Goal: Task Accomplishment & Management: Manage account settings

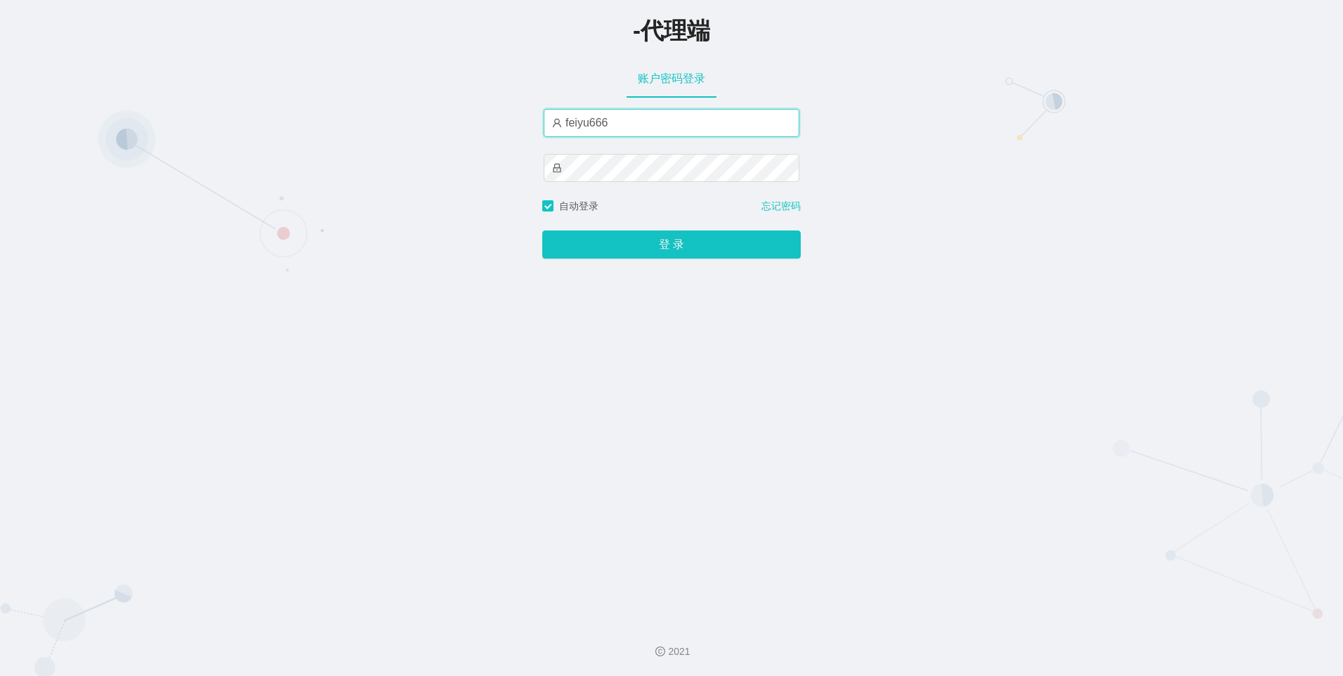
drag, startPoint x: 626, startPoint y: 126, endPoint x: 474, endPoint y: 123, distance: 151.7
click at [474, 123] on div "-代理端 账户密码登录 feiyu666 自动登录 忘记密码 登 录" at bounding box center [671, 305] width 1343 height 610
type input "admin"
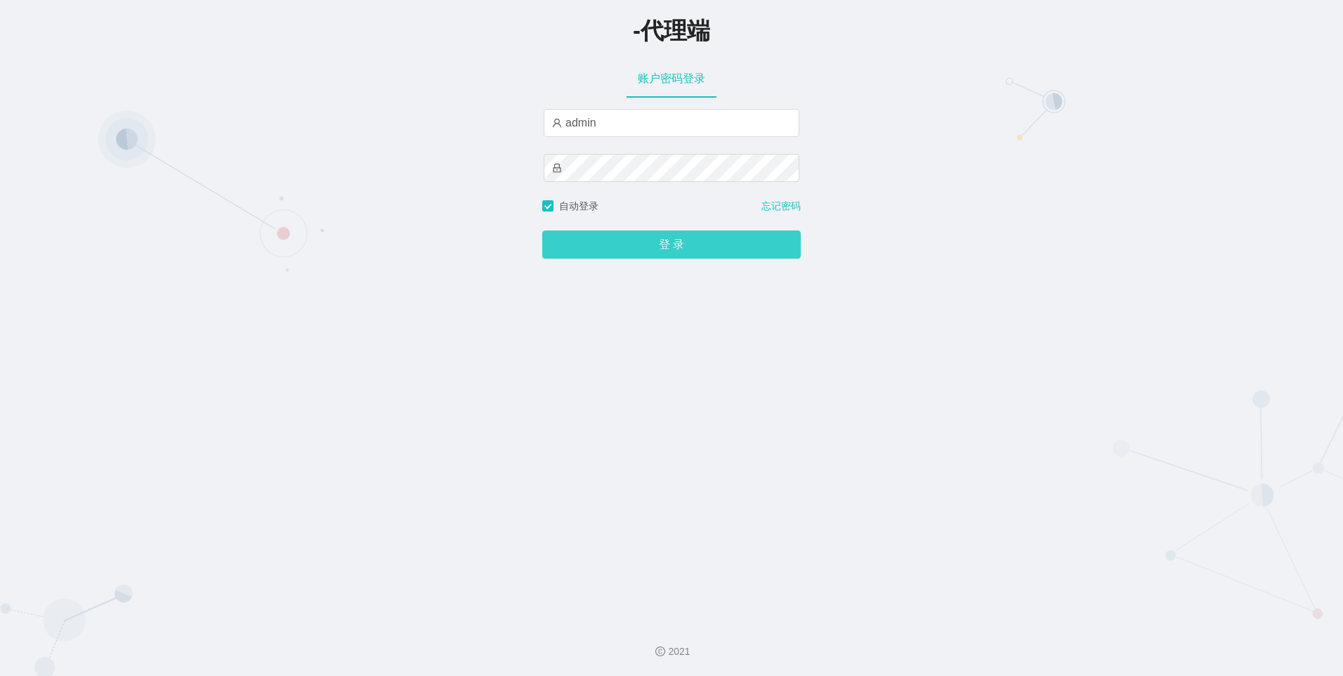
click at [658, 245] on button "登 录" at bounding box center [671, 244] width 258 height 28
click at [670, 249] on button "登 录" at bounding box center [671, 244] width 258 height 28
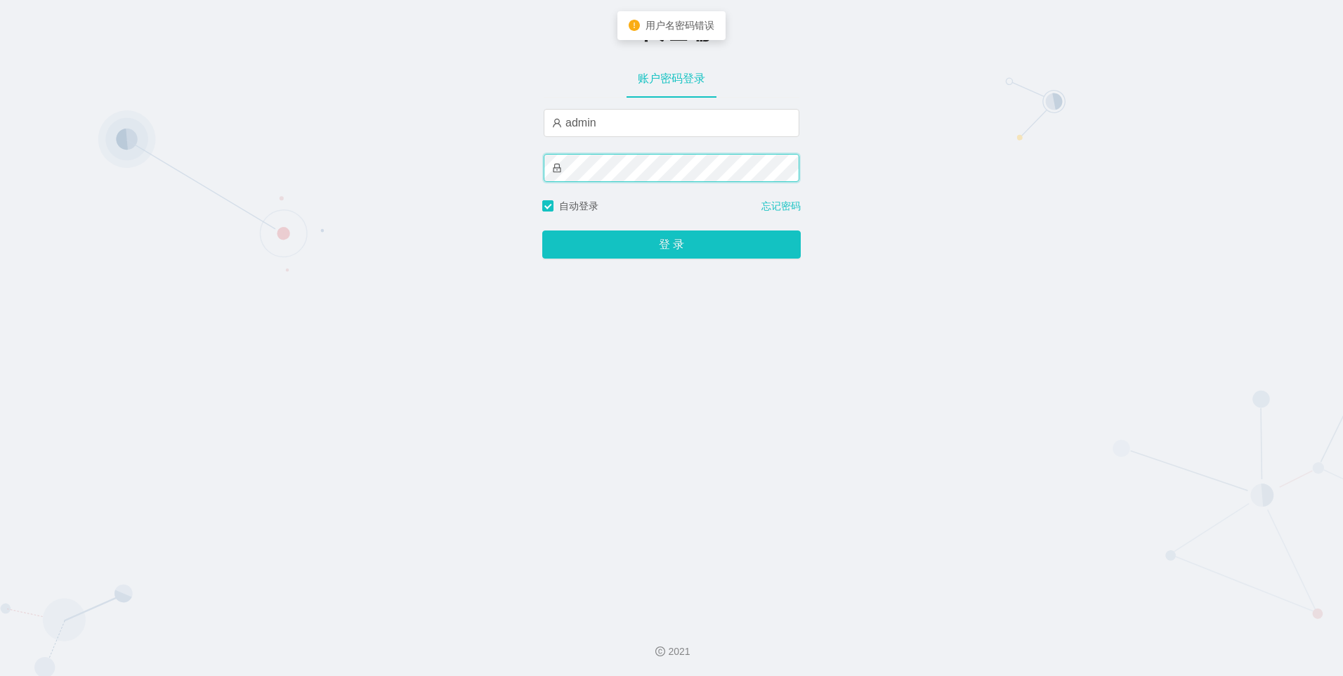
click at [513, 175] on div "-代理端 账户密码登录 admin 自动登录 忘记密码 登 录" at bounding box center [671, 305] width 1343 height 610
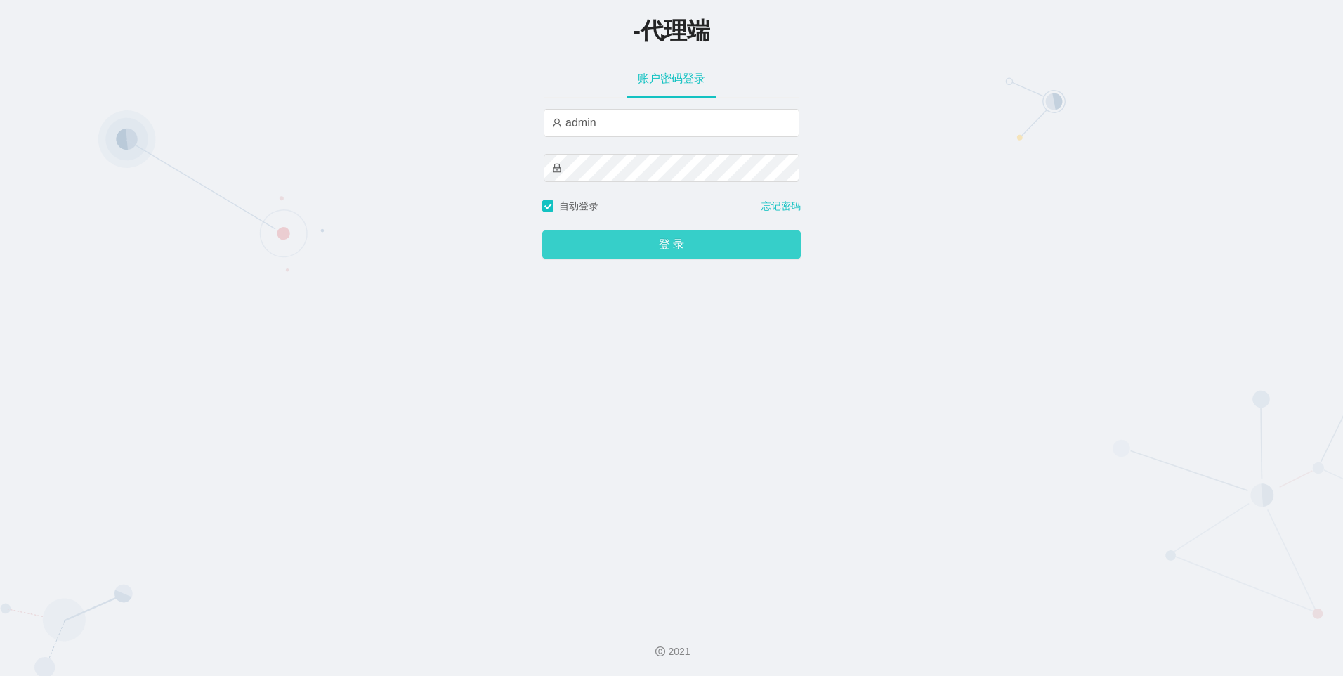
click at [562, 242] on button "登 录" at bounding box center [671, 244] width 258 height 28
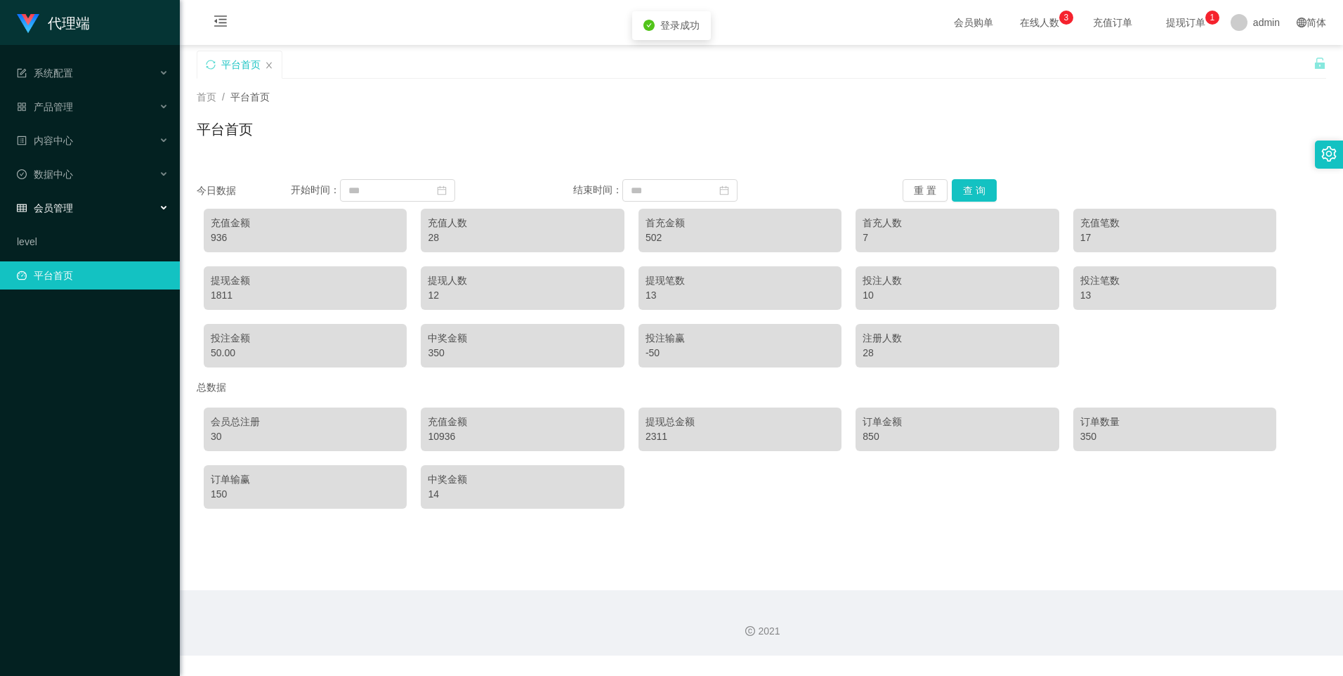
click at [115, 206] on div "会员管理" at bounding box center [90, 208] width 180 height 28
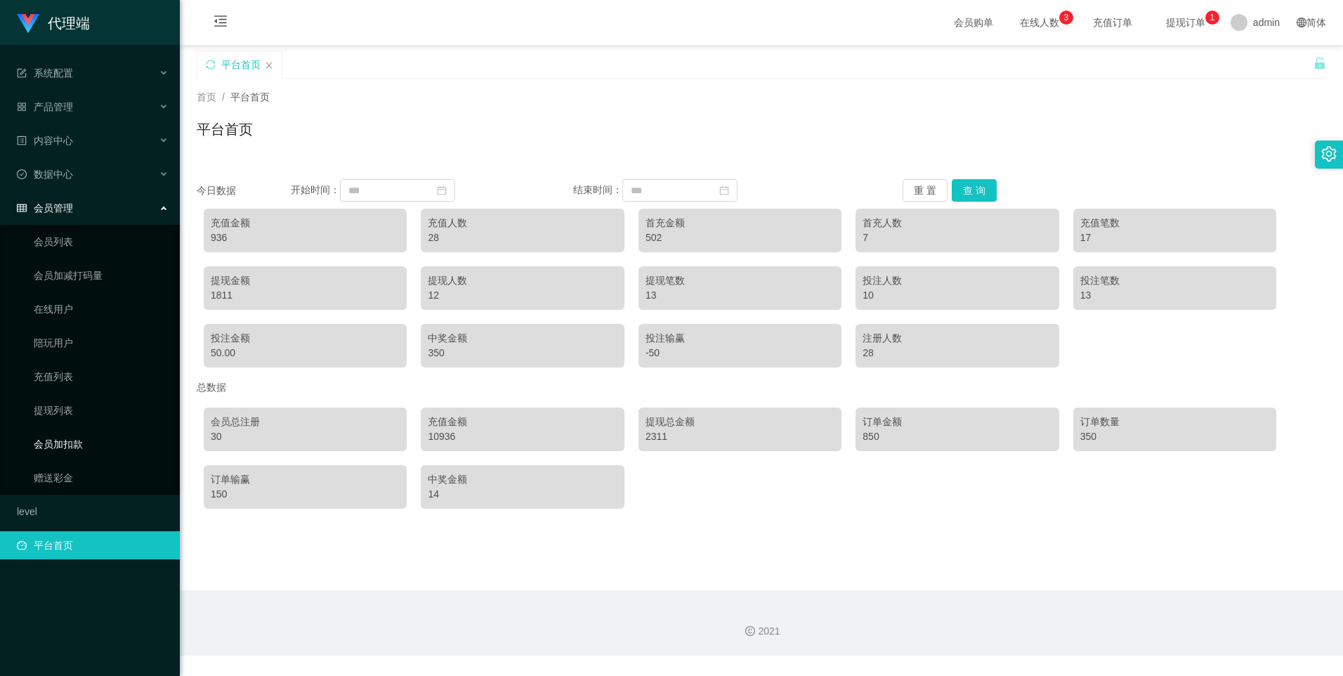
click at [119, 436] on link "会员加扣款" at bounding box center [101, 444] width 135 height 28
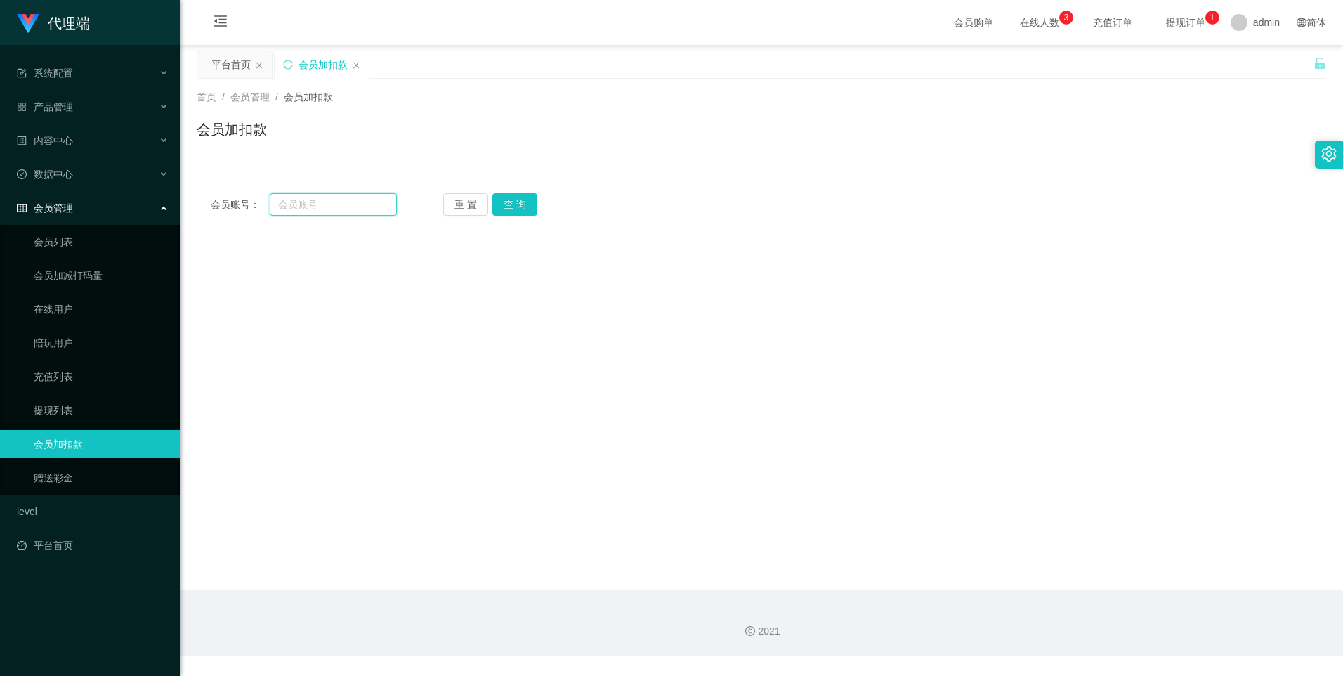
click at [328, 202] on input "text" at bounding box center [333, 204] width 126 height 22
click at [327, 207] on input "text" at bounding box center [333, 204] width 126 height 22
type input "81706291"
click at [513, 200] on button "查 询" at bounding box center [514, 204] width 45 height 22
click at [876, 282] on main "关闭左侧 关闭右侧 关闭其它 刷新页面 平台首页 会员加扣款 首页 / 会员管理 / 会员加扣款 / 会员加扣款 会员账号： 81706291 重 置 查 询…" at bounding box center [761, 317] width 1163 height 545
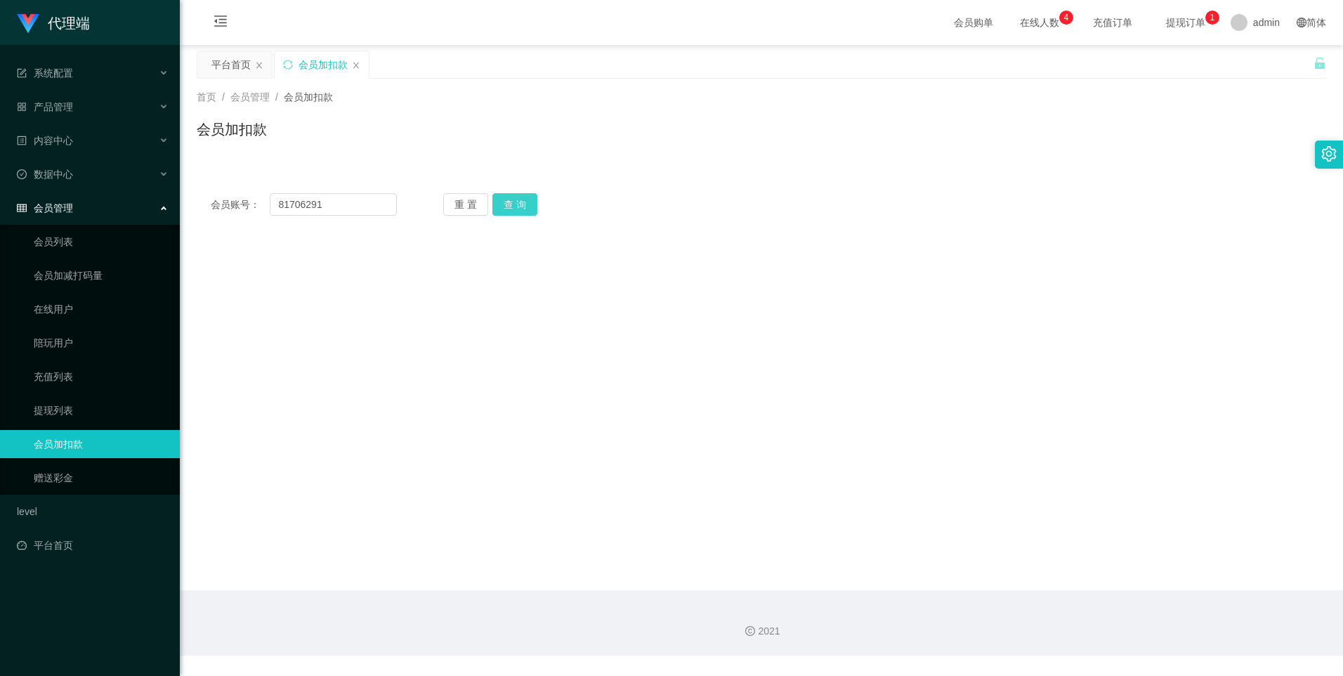
click at [515, 207] on button "查 询" at bounding box center [514, 204] width 45 height 22
click at [84, 412] on link "提现列表" at bounding box center [101, 410] width 135 height 28
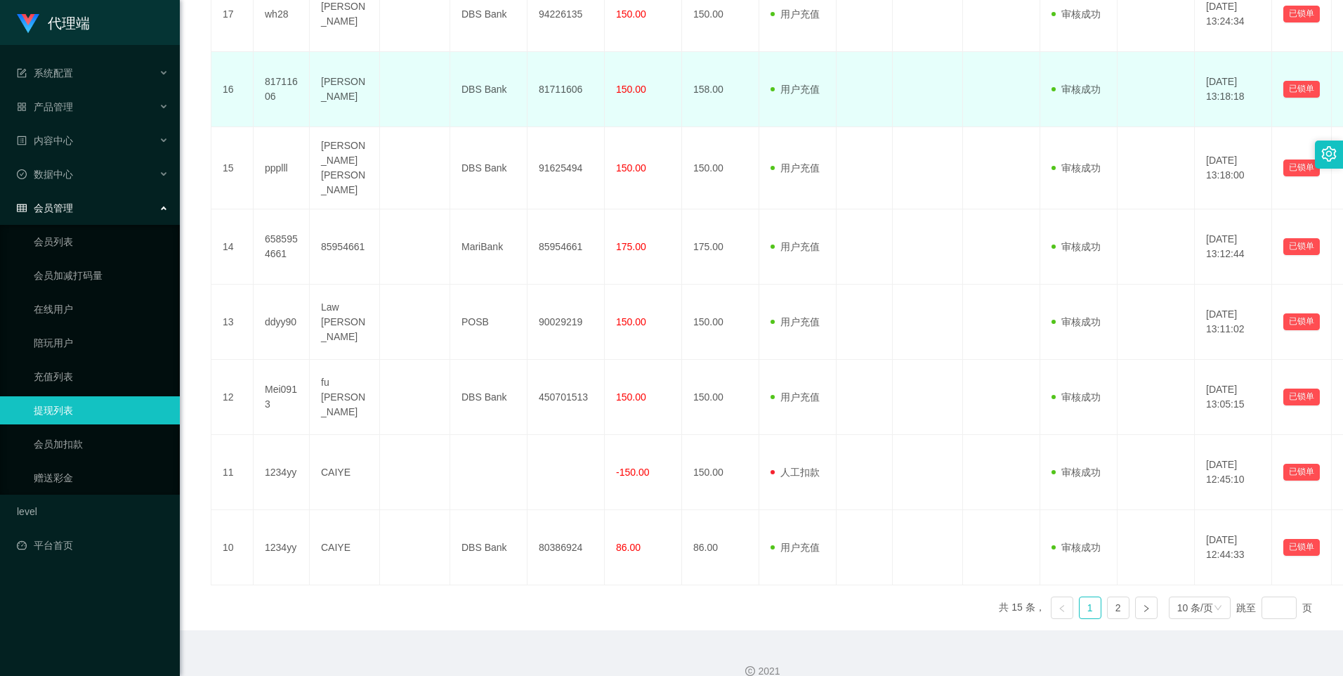
scroll to position [556, 0]
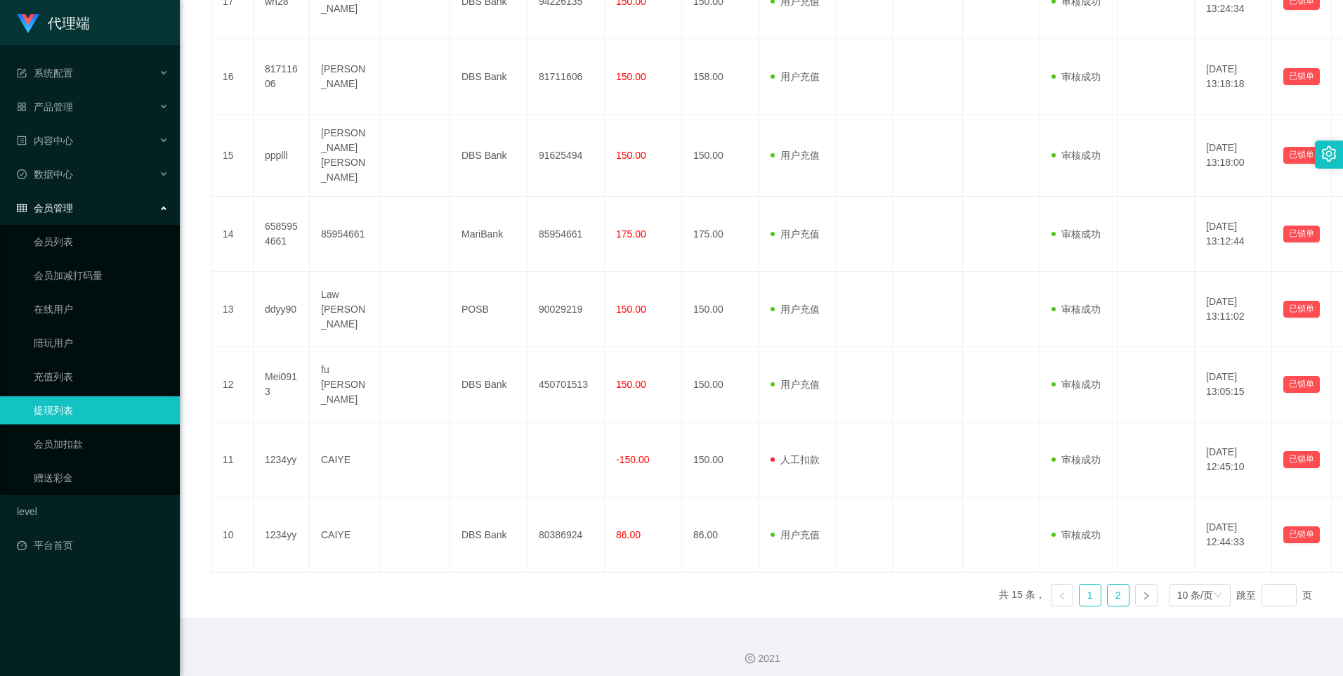
click at [1108, 589] on link "2" at bounding box center [1118, 594] width 21 height 21
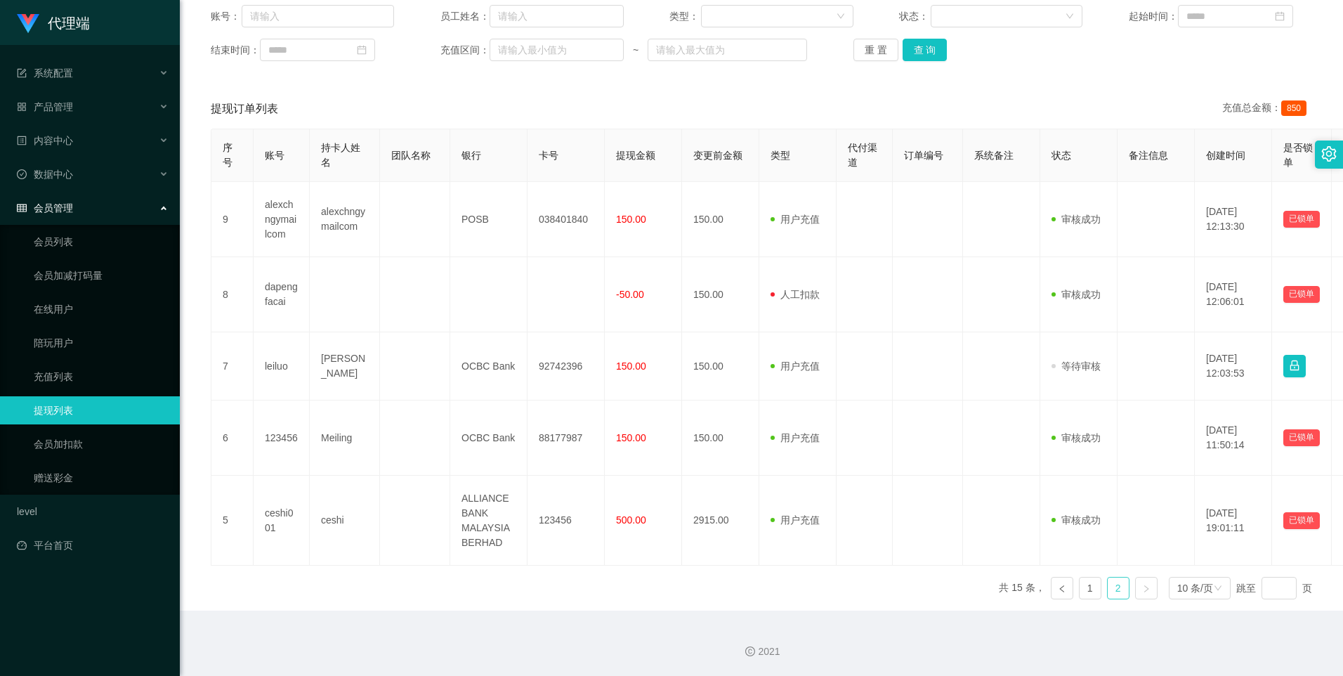
scroll to position [181, 0]
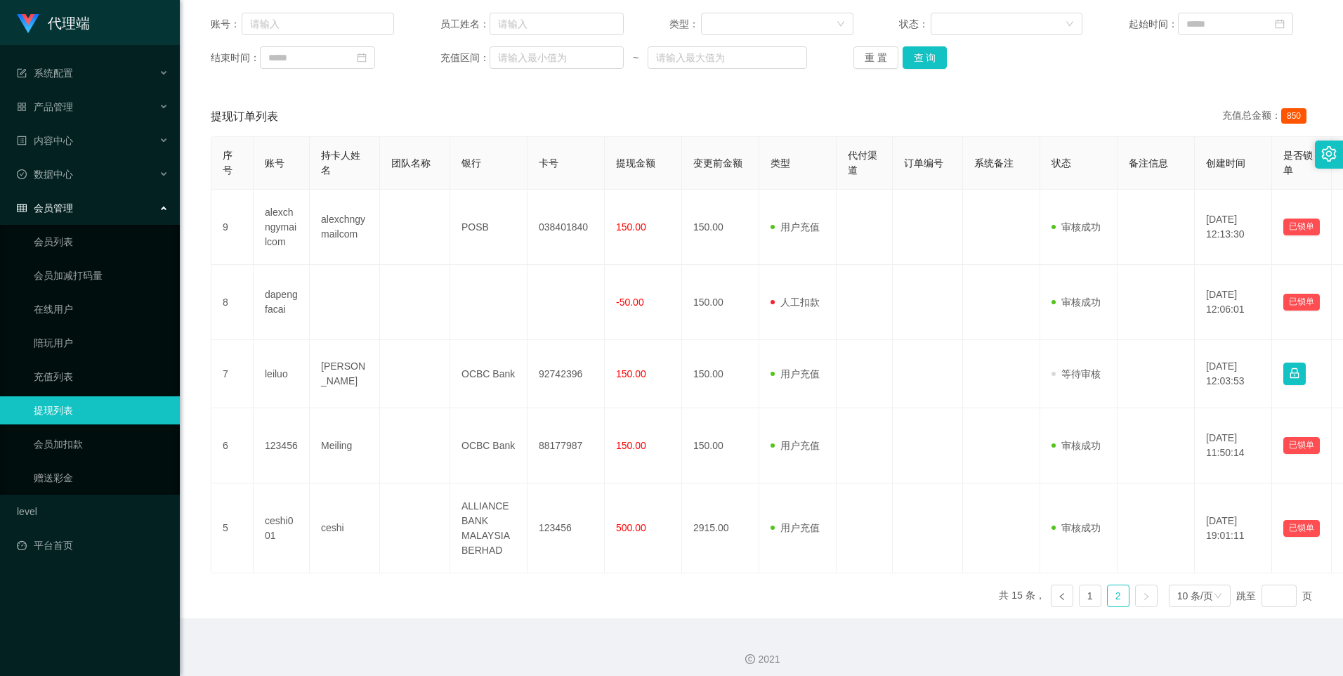
click at [1138, 593] on link at bounding box center [1146, 595] width 22 height 22
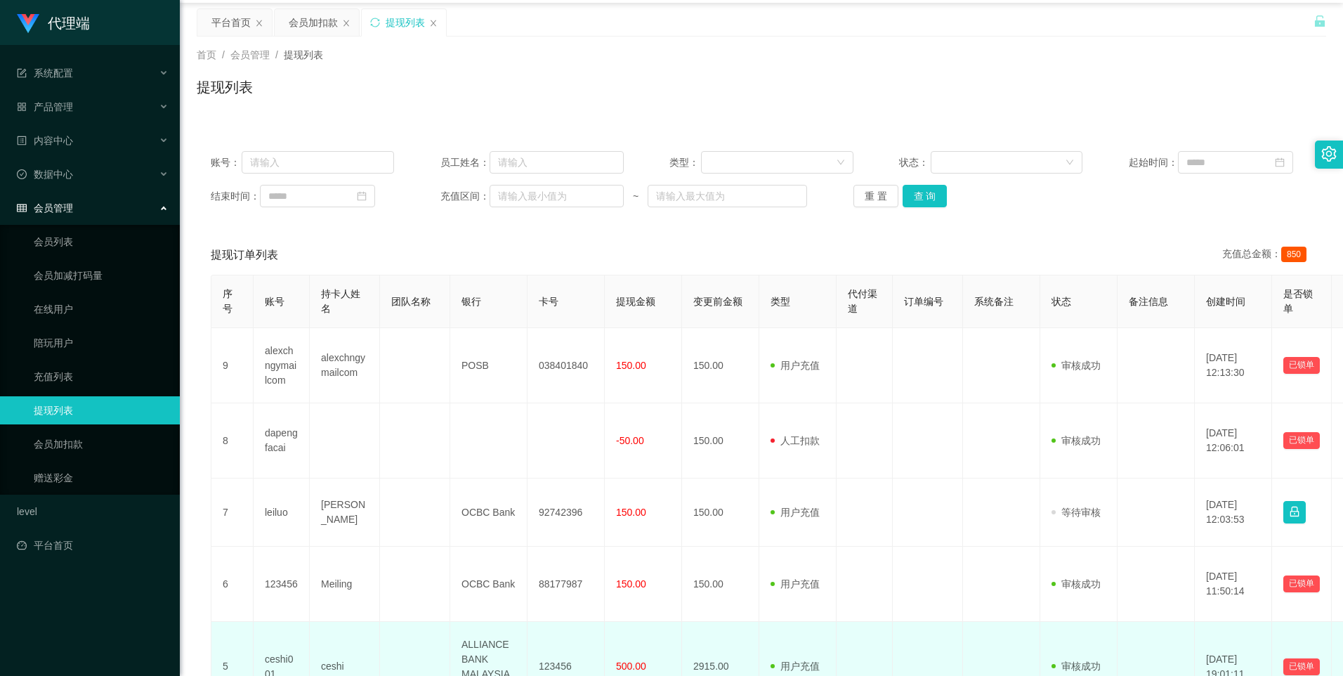
scroll to position [0, 0]
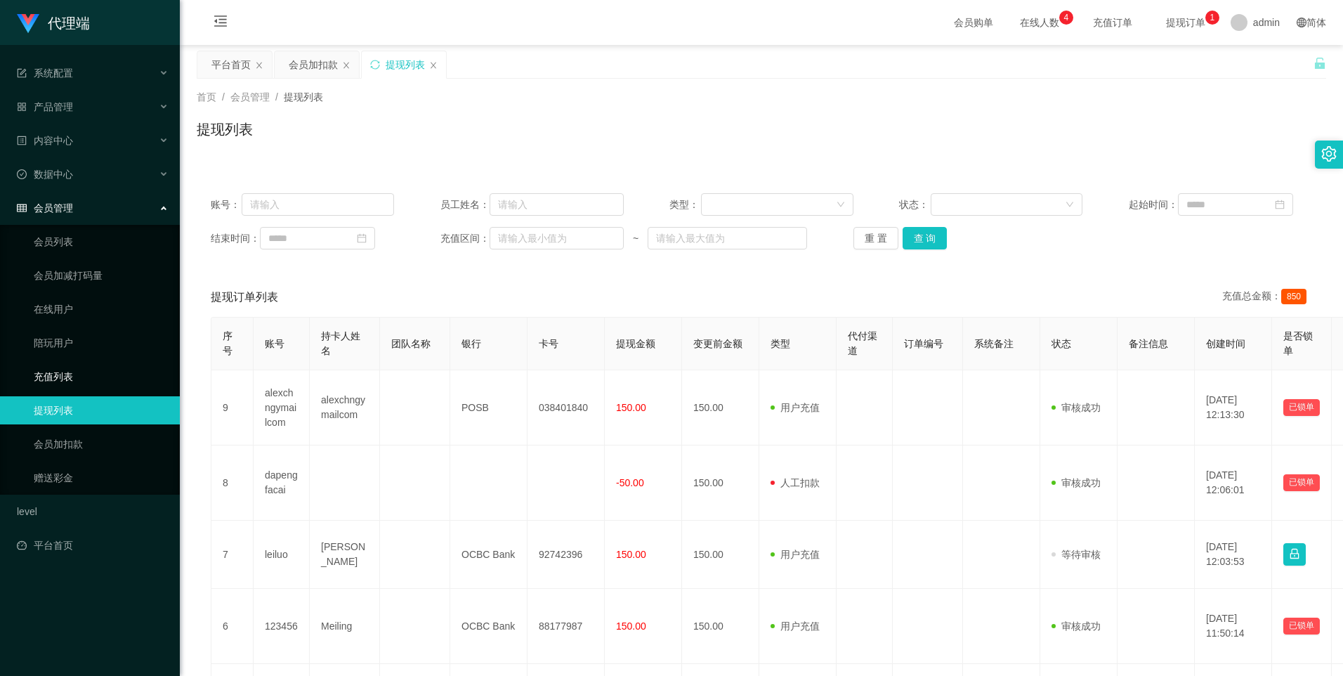
click at [103, 388] on link "充值列表" at bounding box center [101, 376] width 135 height 28
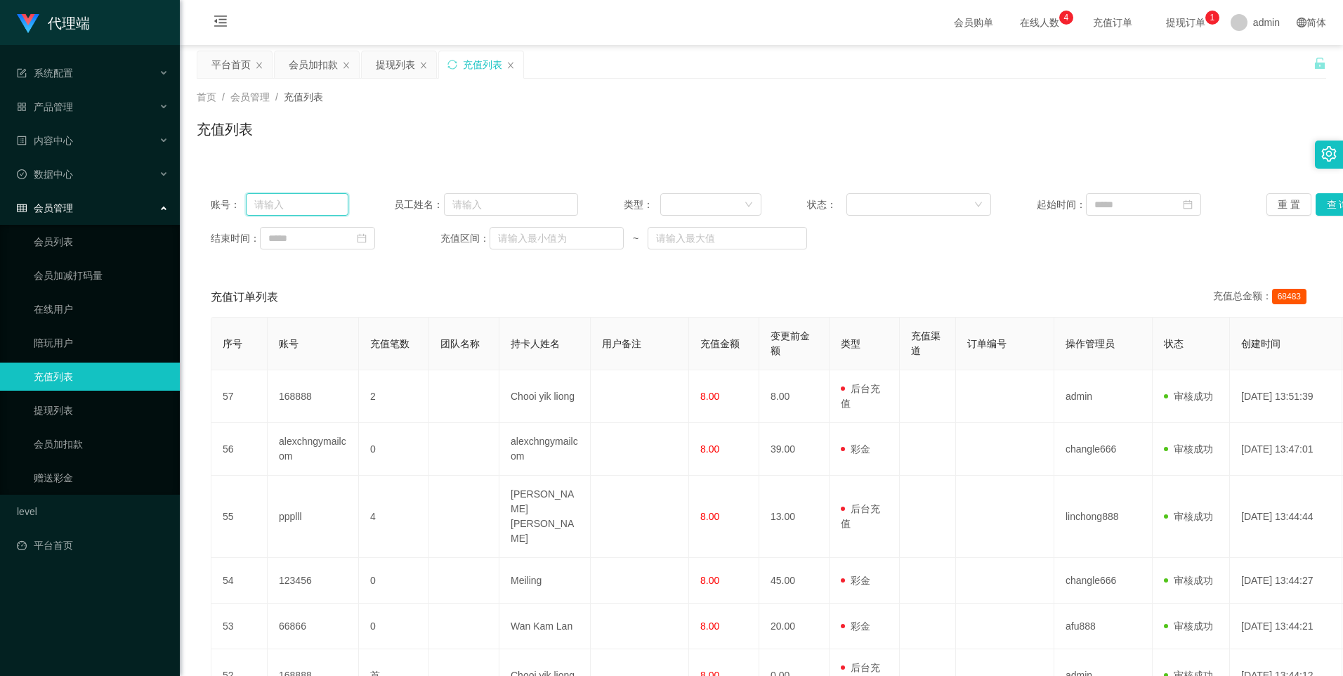
click at [297, 202] on input "text" at bounding box center [297, 204] width 103 height 22
paste input "81706291"
type input "81706291"
click at [1318, 199] on button "查 询" at bounding box center [1338, 204] width 45 height 22
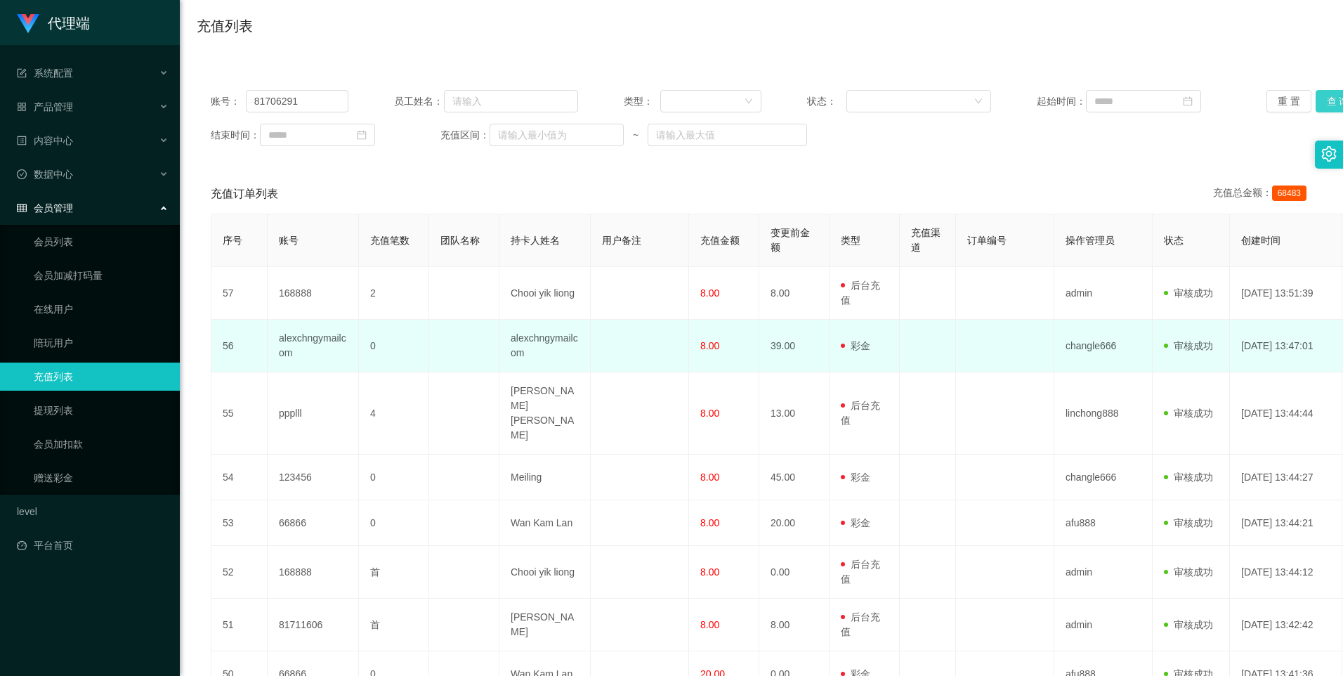
scroll to position [93, 0]
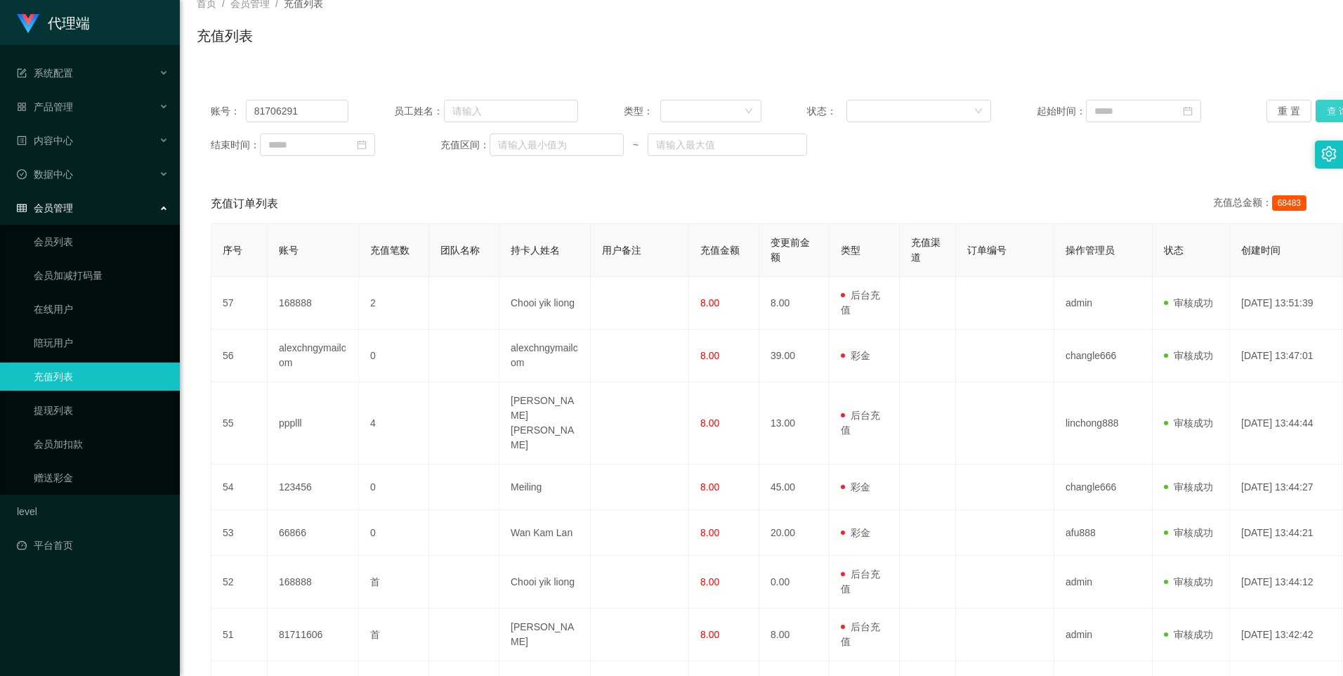
click at [1323, 110] on button "查 询" at bounding box center [1338, 111] width 45 height 22
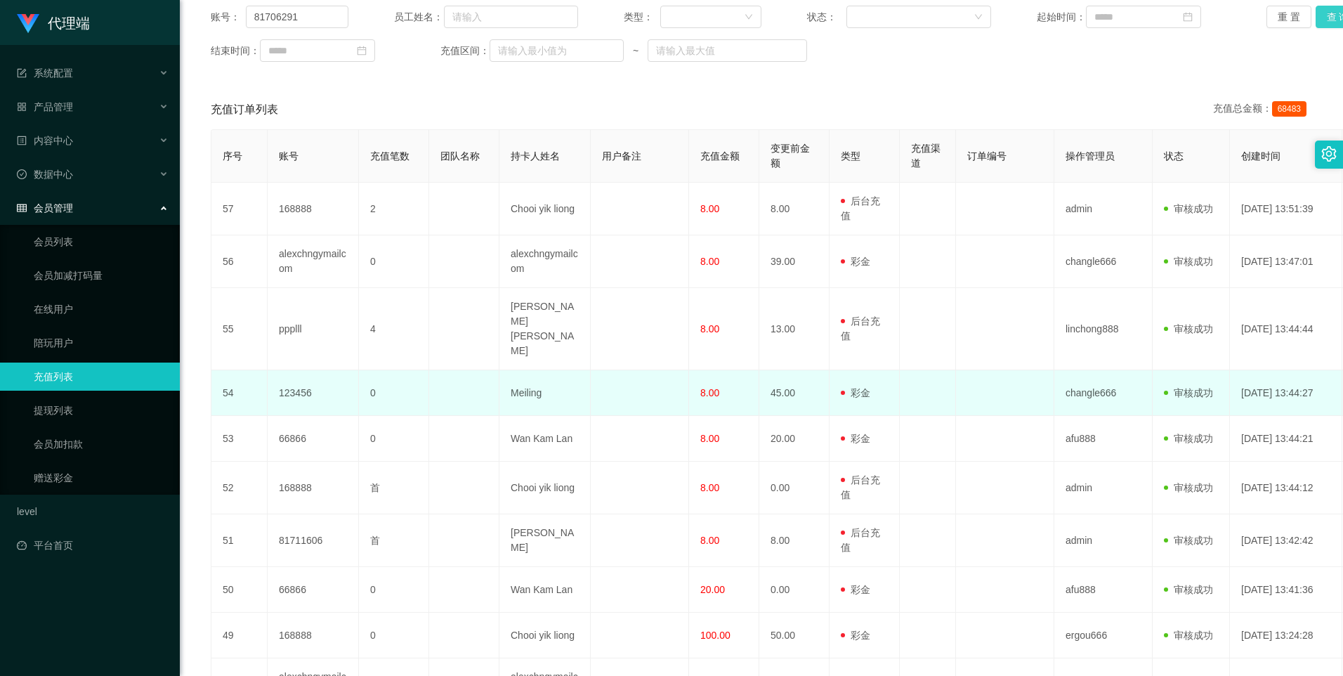
scroll to position [303, 0]
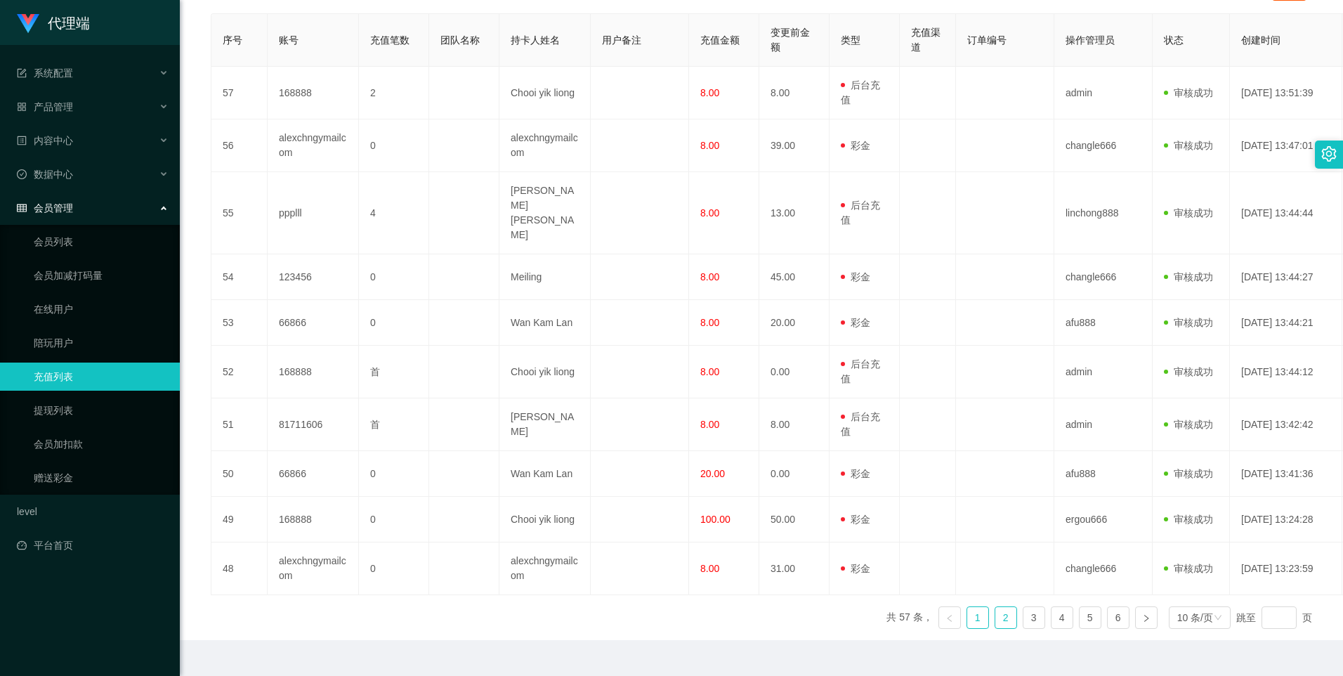
click at [999, 607] on link "2" at bounding box center [1005, 617] width 21 height 21
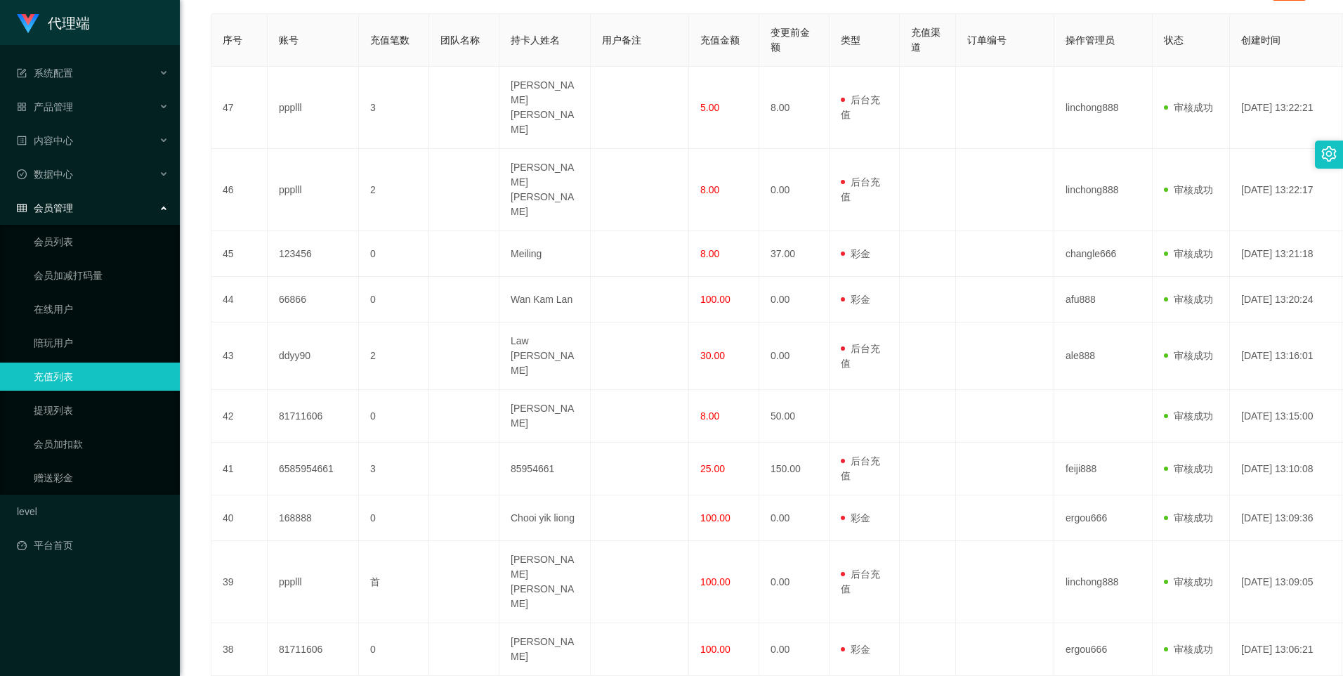
scroll to position [296, 0]
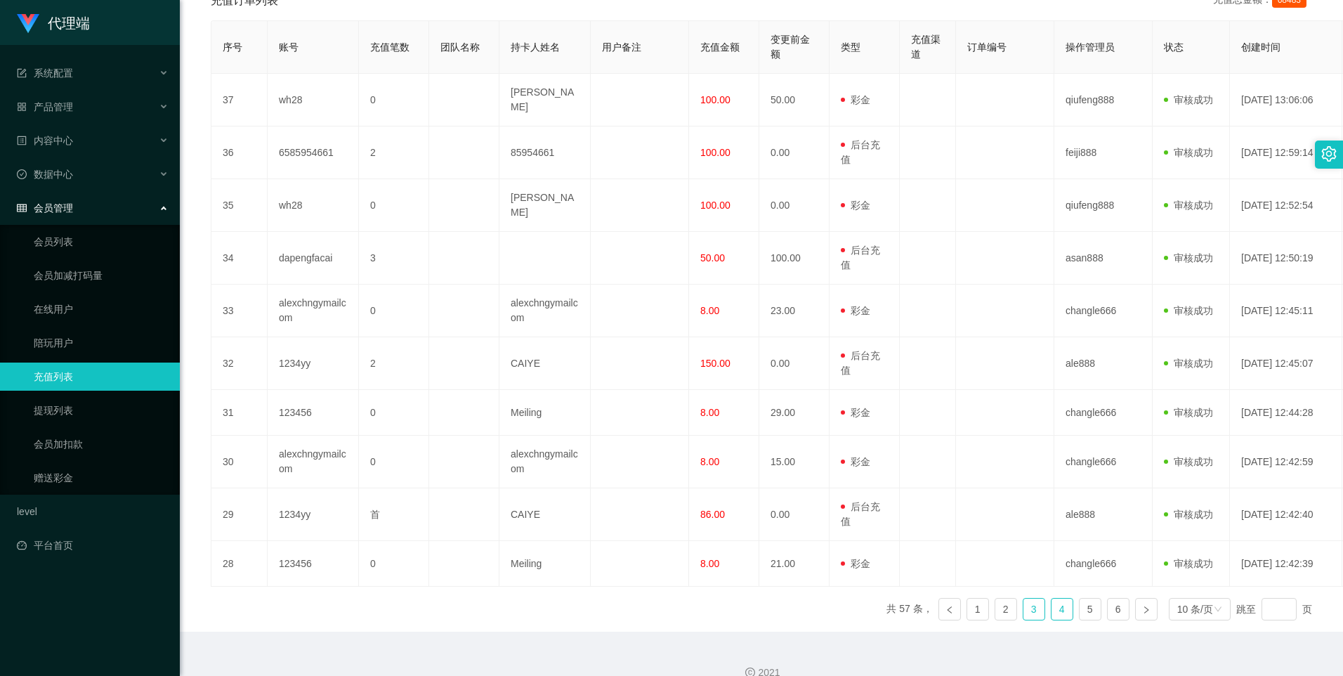
click at [1052, 601] on link "4" at bounding box center [1061, 608] width 21 height 21
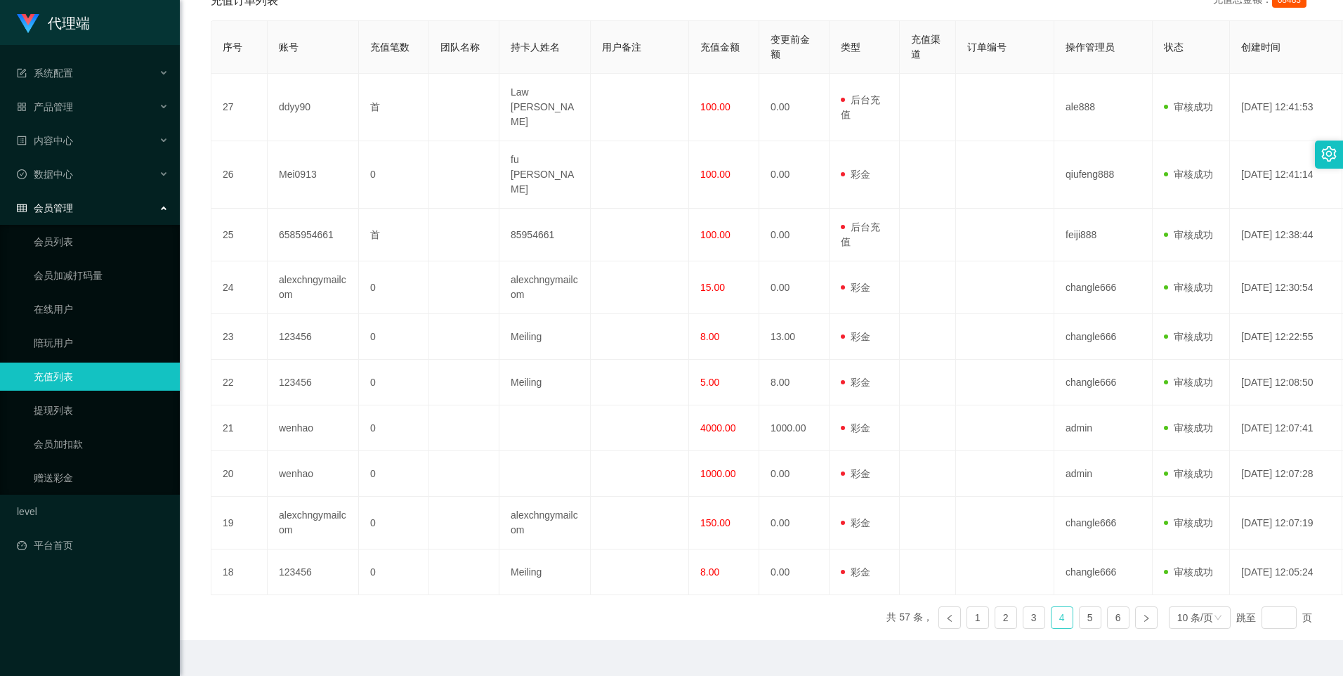
scroll to position [289, 0]
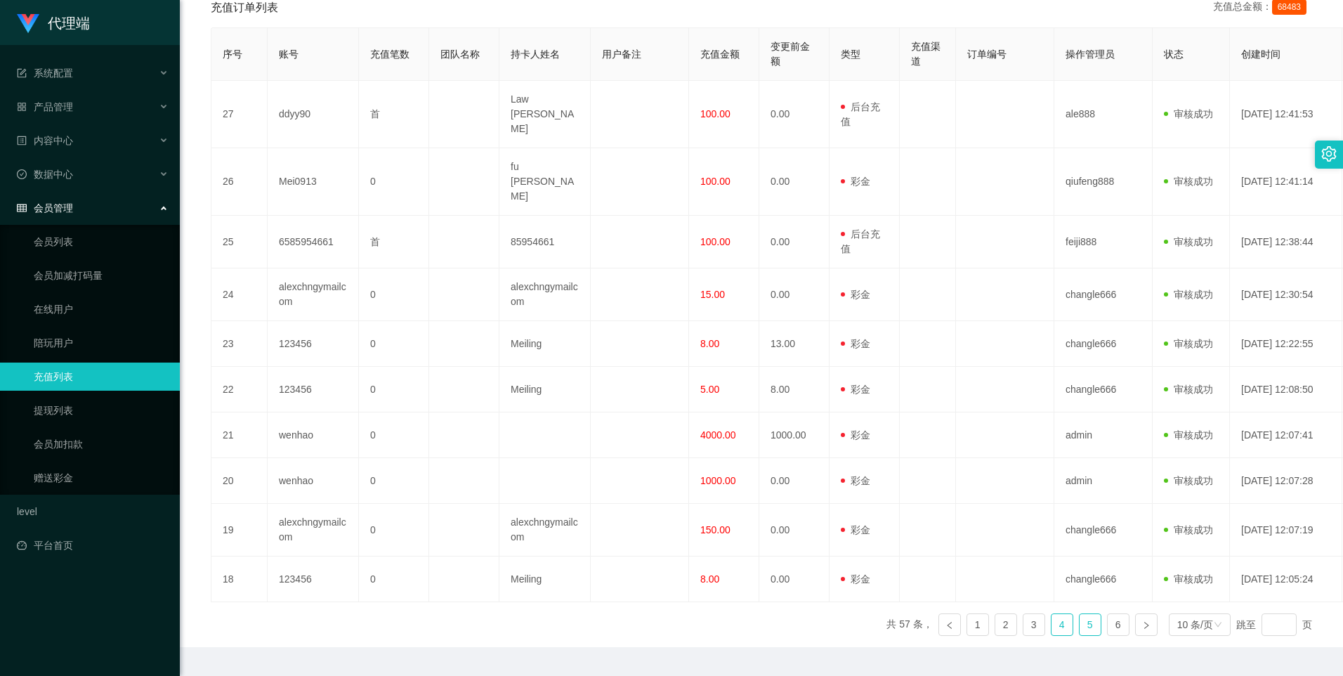
click at [1080, 614] on link "5" at bounding box center [1090, 624] width 21 height 21
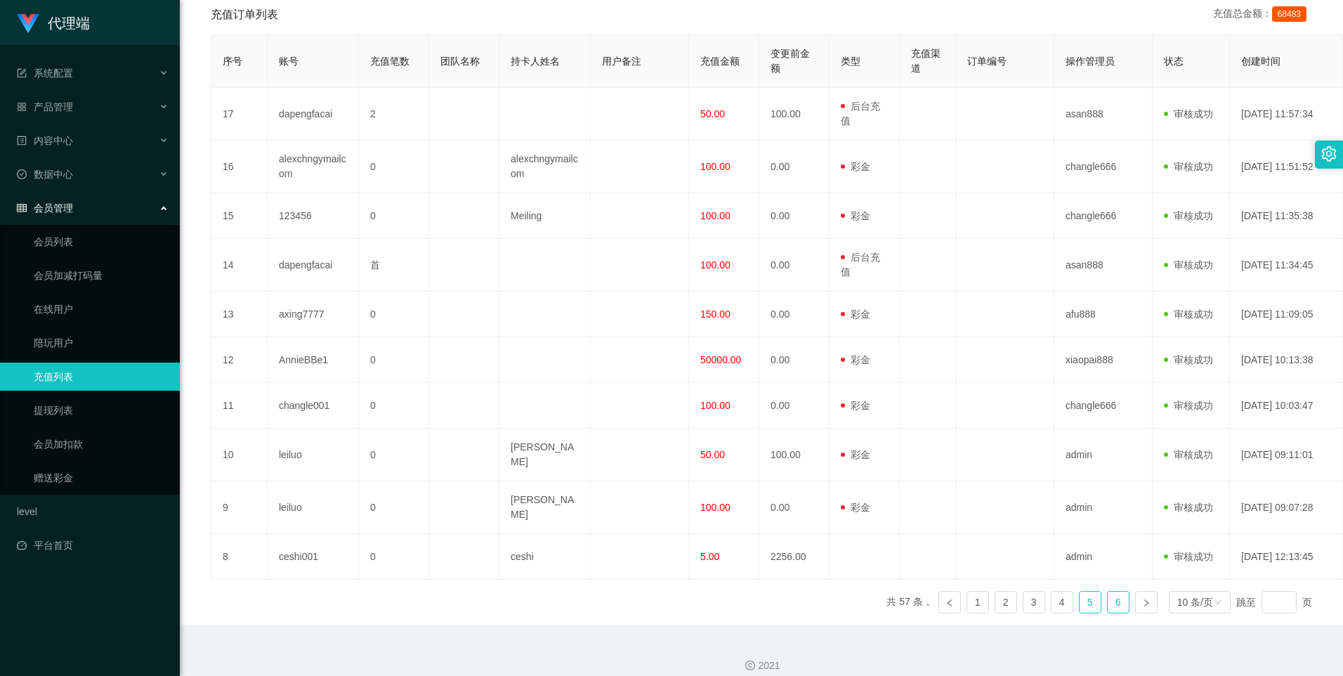
click at [1108, 591] on link "6" at bounding box center [1118, 601] width 21 height 21
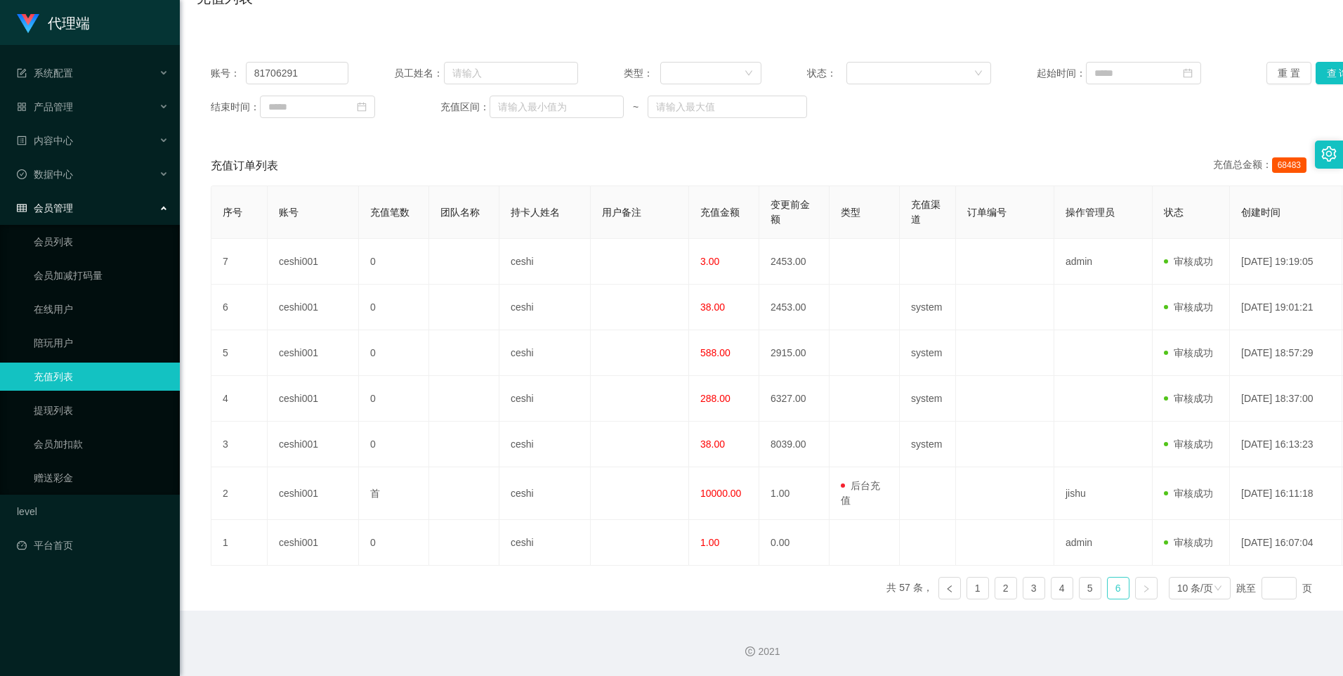
scroll to position [131, 0]
click at [110, 436] on link "会员加扣款" at bounding box center [101, 444] width 135 height 28
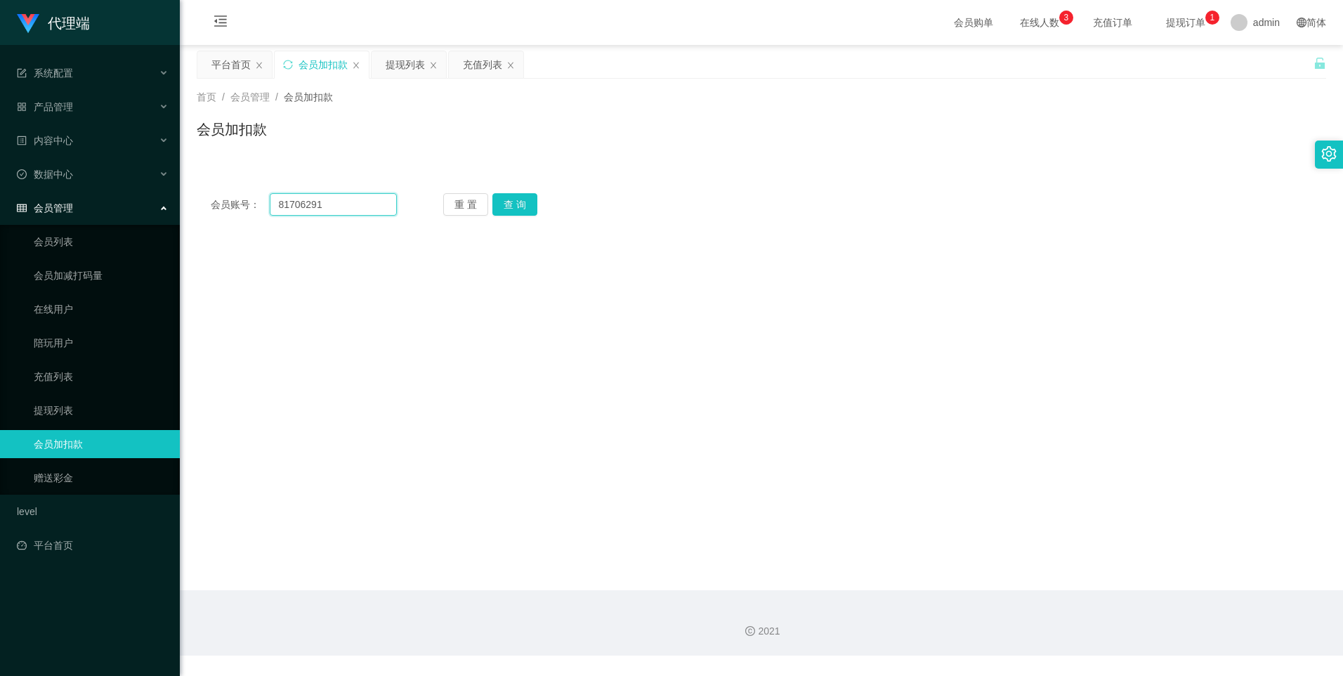
drag, startPoint x: 333, startPoint y: 206, endPoint x: 230, endPoint y: 204, distance: 102.6
click at [230, 204] on div "会员账号： 81706291" at bounding box center [304, 204] width 186 height 22
click at [516, 206] on button "查 询" at bounding box center [514, 204] width 45 height 22
click at [77, 407] on link "提现列表" at bounding box center [101, 410] width 135 height 28
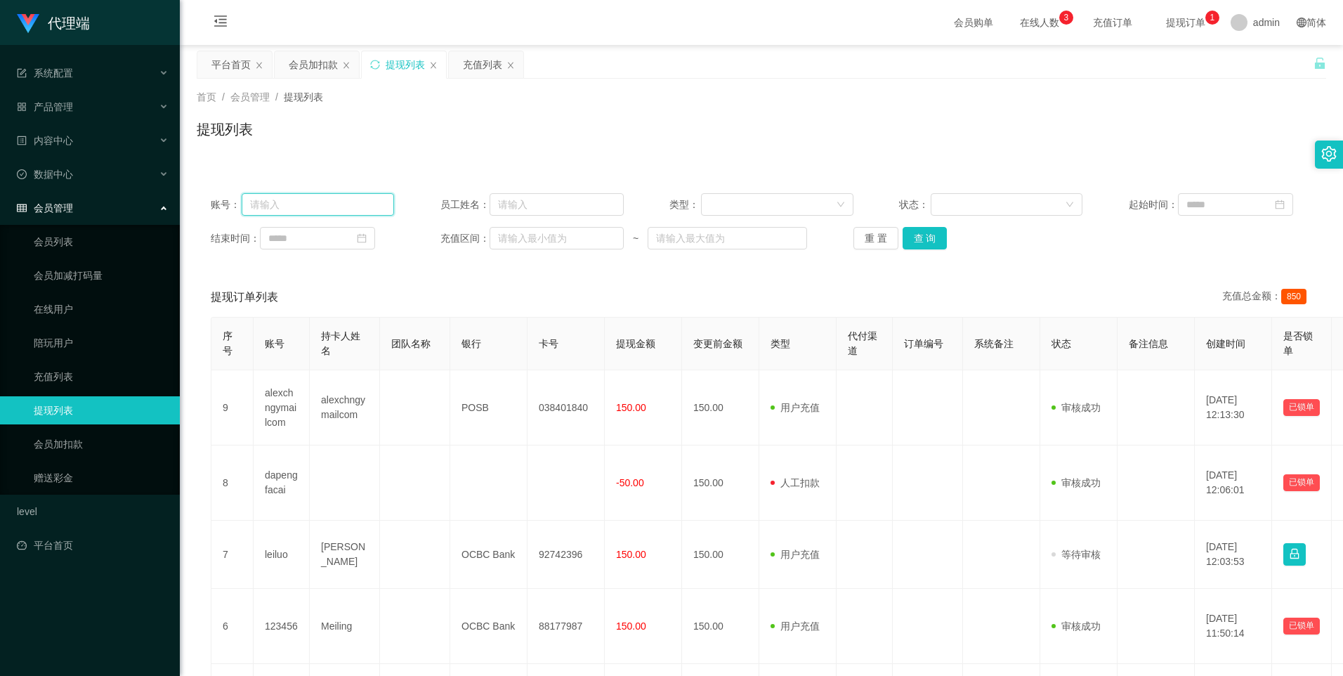
click at [273, 205] on input "text" at bounding box center [318, 204] width 152 height 22
paste input "81706291"
type input "81706291"
click at [929, 235] on button "查 询" at bounding box center [925, 238] width 45 height 22
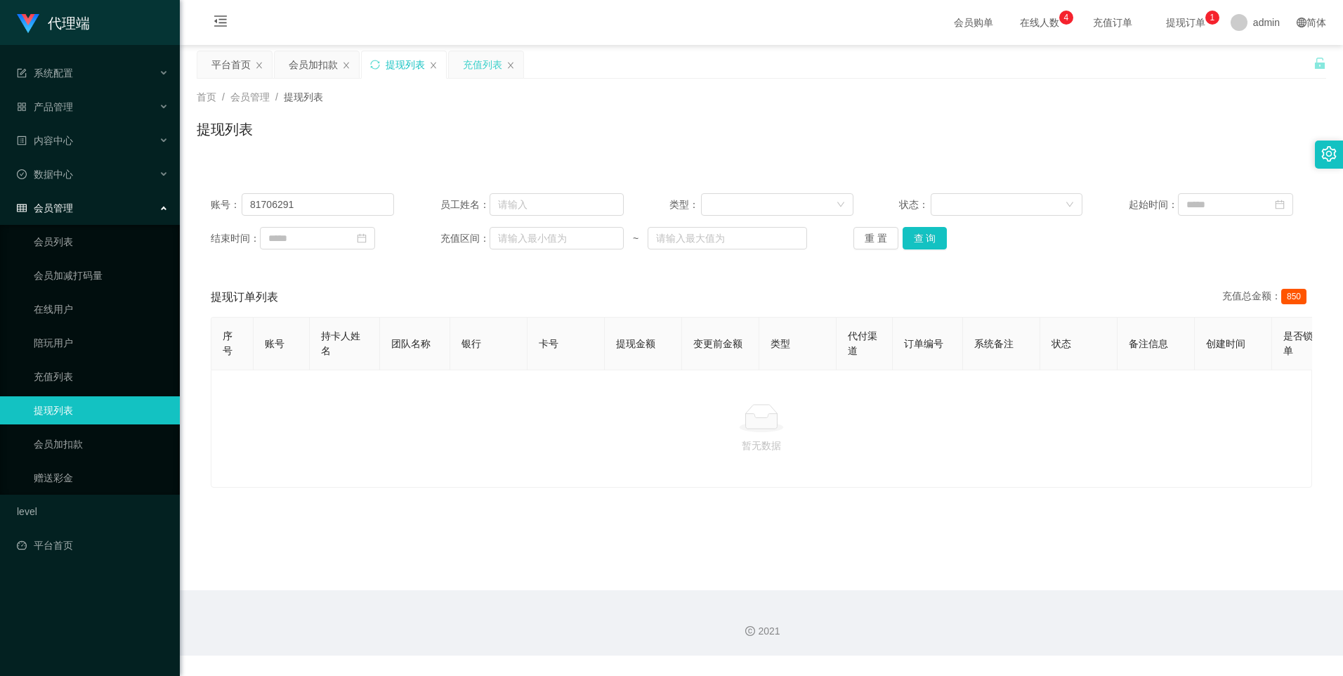
click at [482, 60] on div "充值列表" at bounding box center [482, 64] width 39 height 27
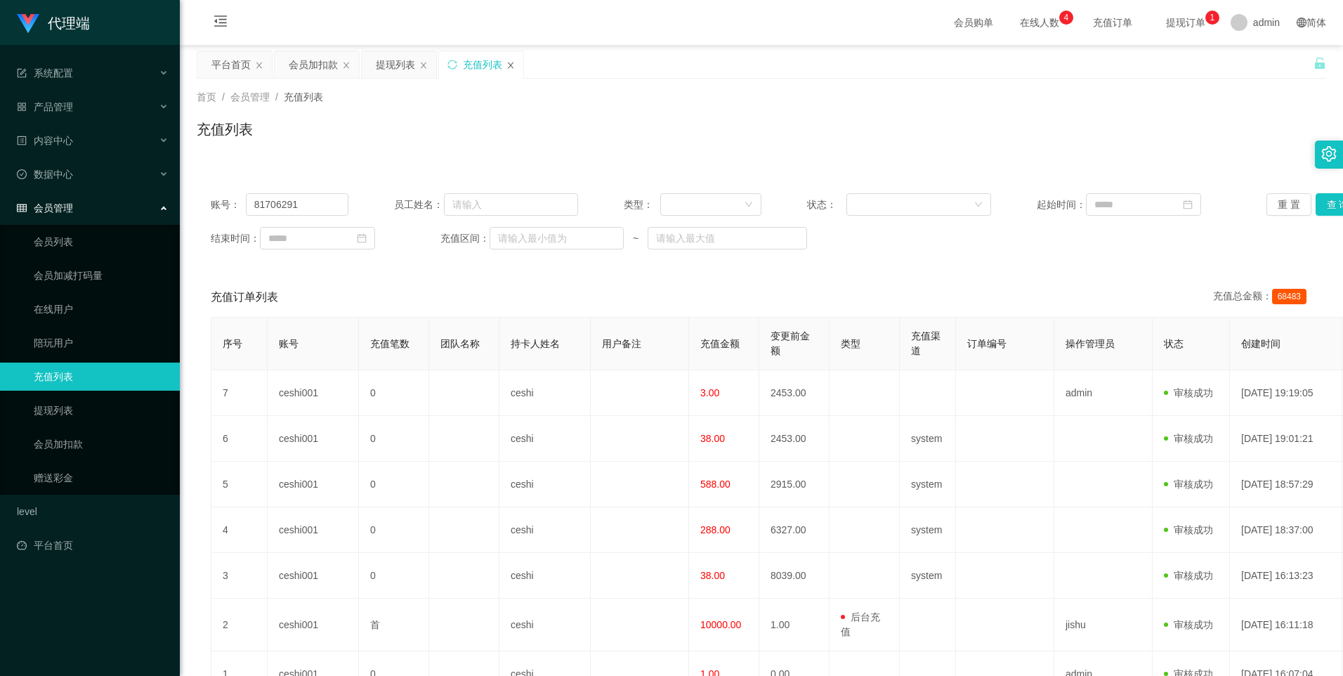
click at [506, 63] on icon "图标: close" at bounding box center [510, 65] width 8 height 8
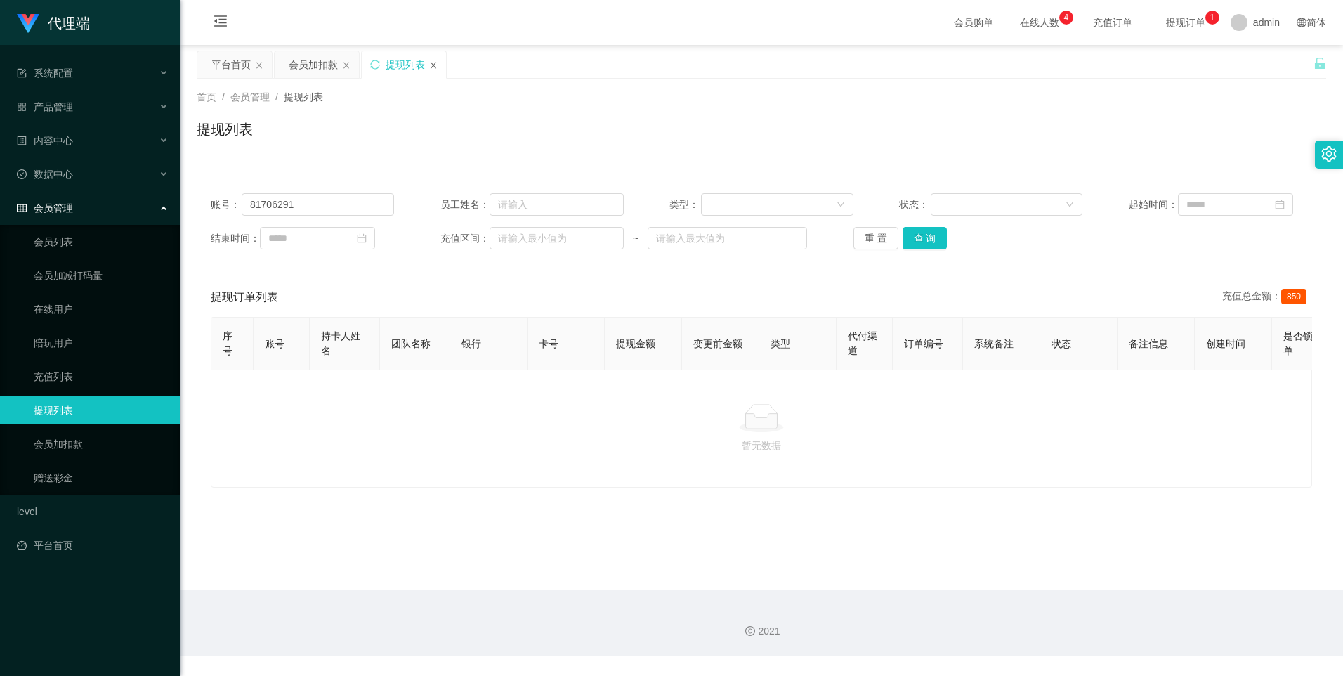
click at [434, 65] on icon "图标: close" at bounding box center [434, 65] width 6 height 6
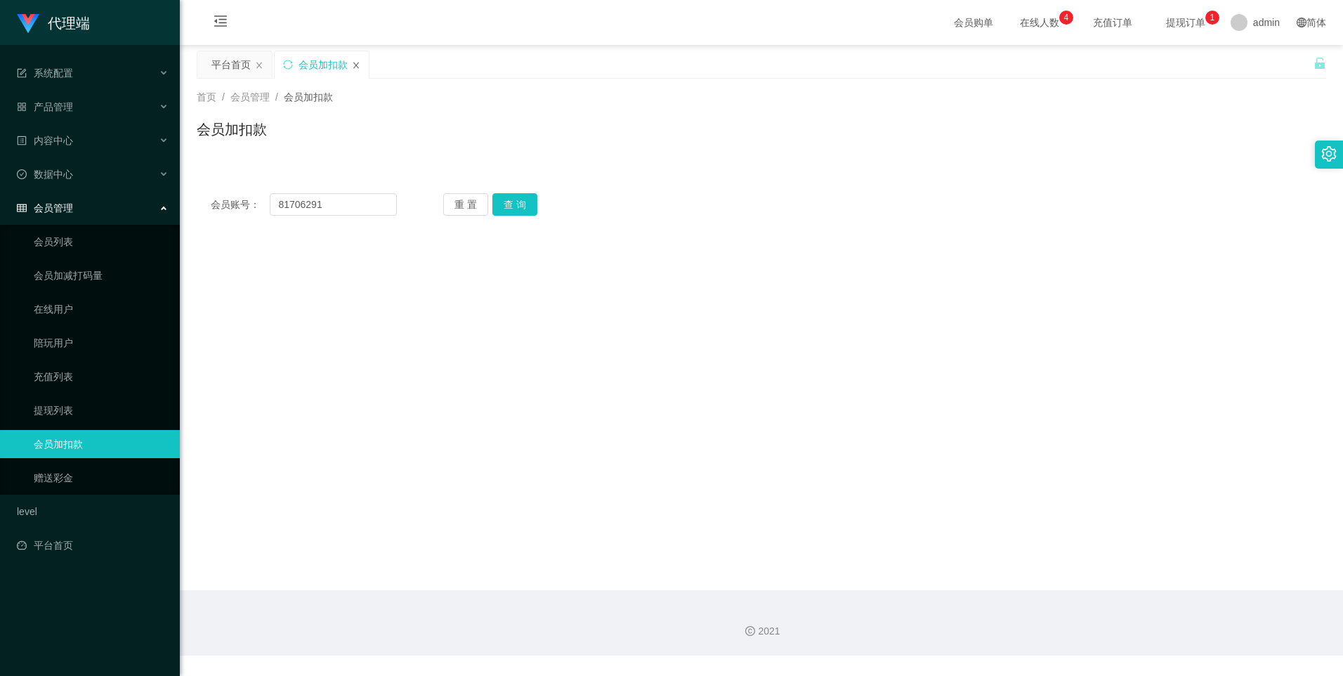
click at [355, 66] on icon "图标: close" at bounding box center [356, 65] width 6 height 6
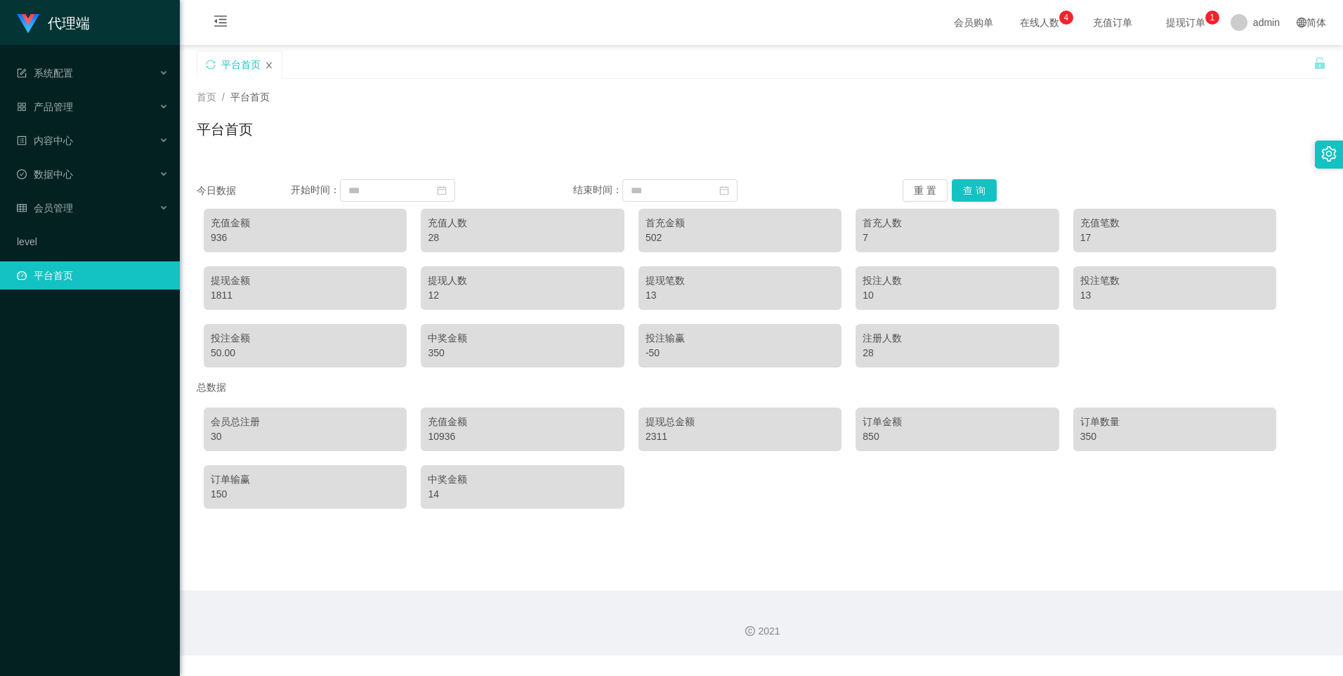
click at [269, 67] on icon "图标: close" at bounding box center [269, 65] width 8 height 8
click at [1183, 20] on span "提现订单 0 1 2 3 4 5 6 7 8 9 0 1 2 3 4 5 6 7 8 9 0 1 2 3 4 5 6 7 8 9" at bounding box center [1185, 23] width 53 height 10
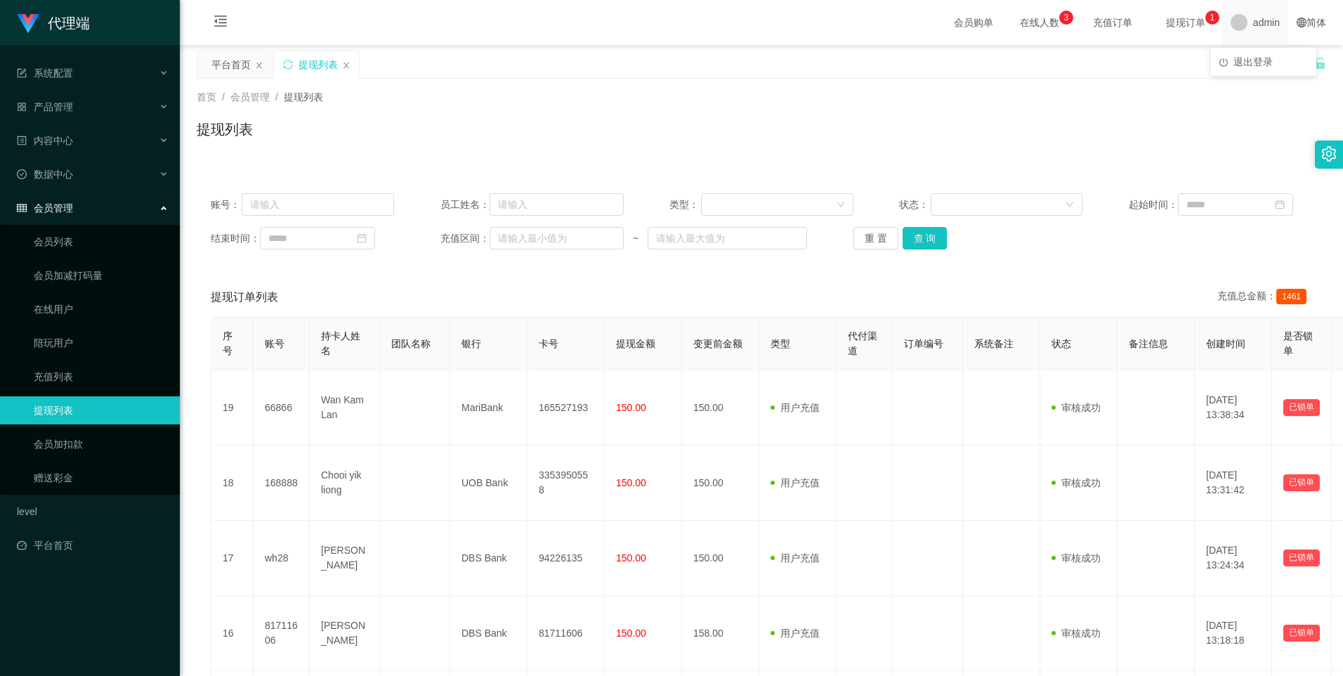
click at [1253, 27] on span "admin" at bounding box center [1266, 22] width 27 height 45
click at [1248, 60] on span "退出登录" at bounding box center [1252, 61] width 39 height 11
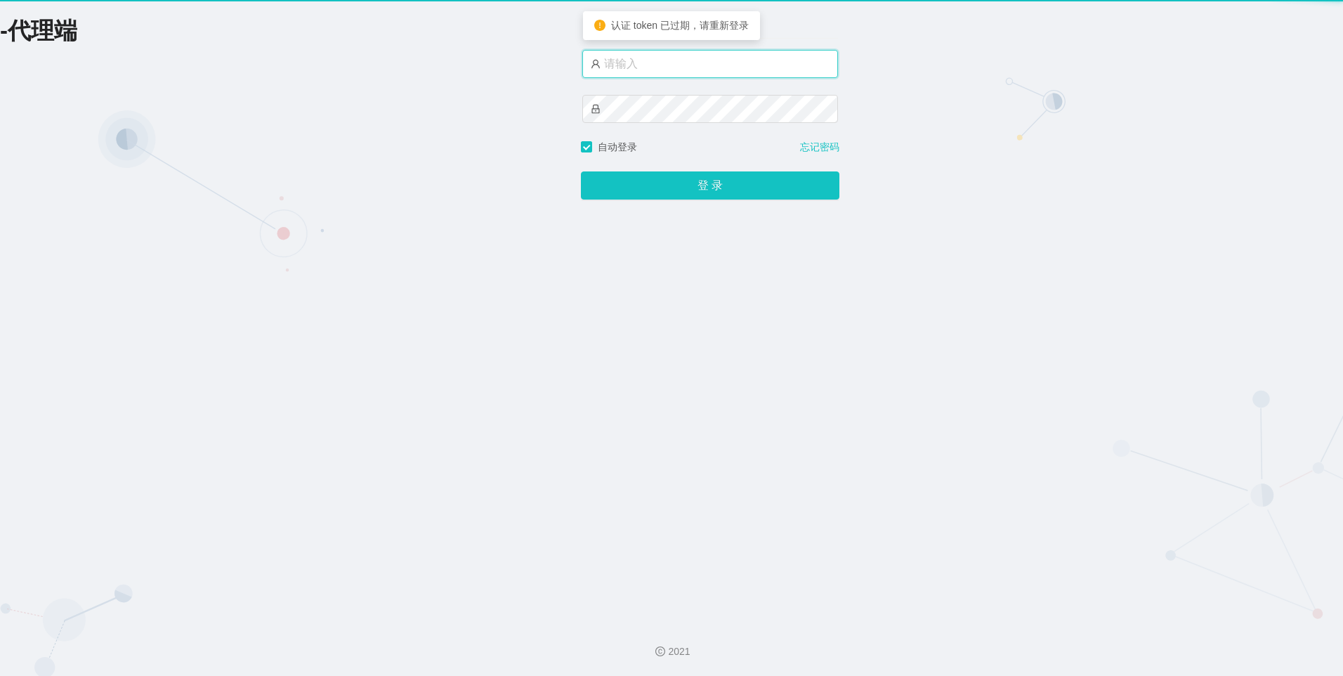
type input "feiyu666"
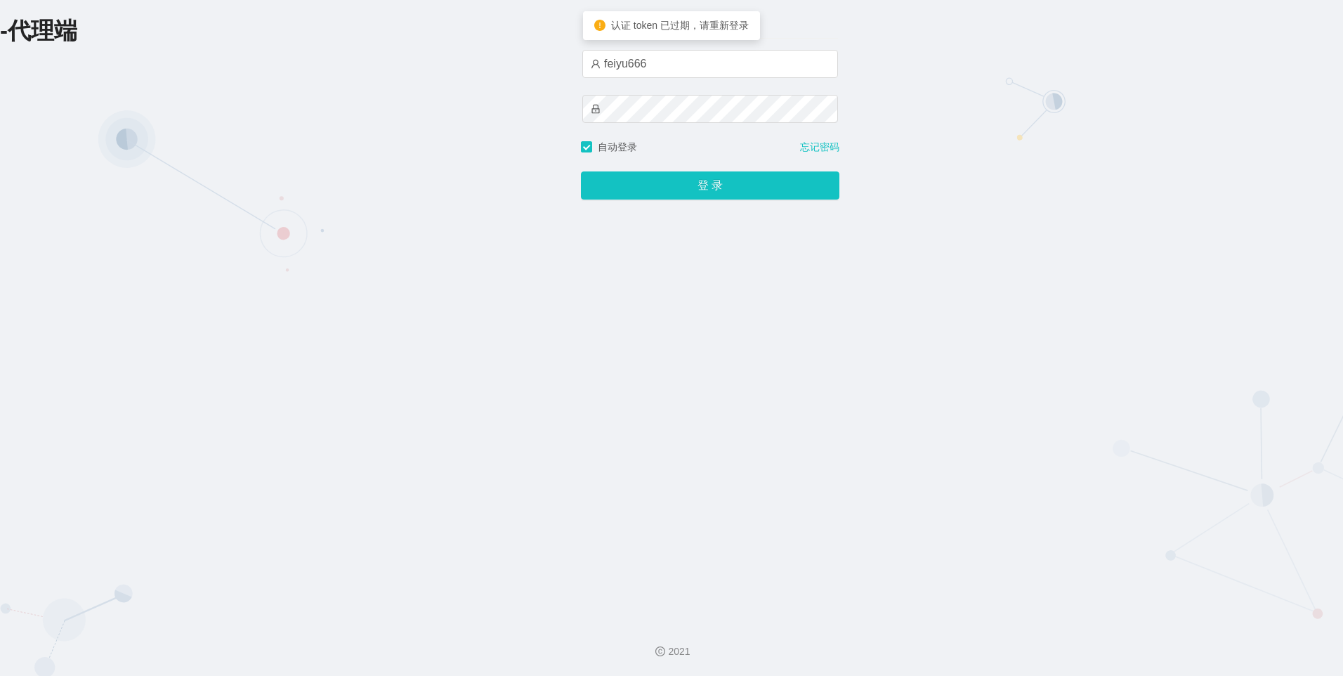
click at [949, 170] on div "-代理端 账户密码登录 feiyu666 自动登录 忘记密码 登 录" at bounding box center [671, 305] width 1343 height 610
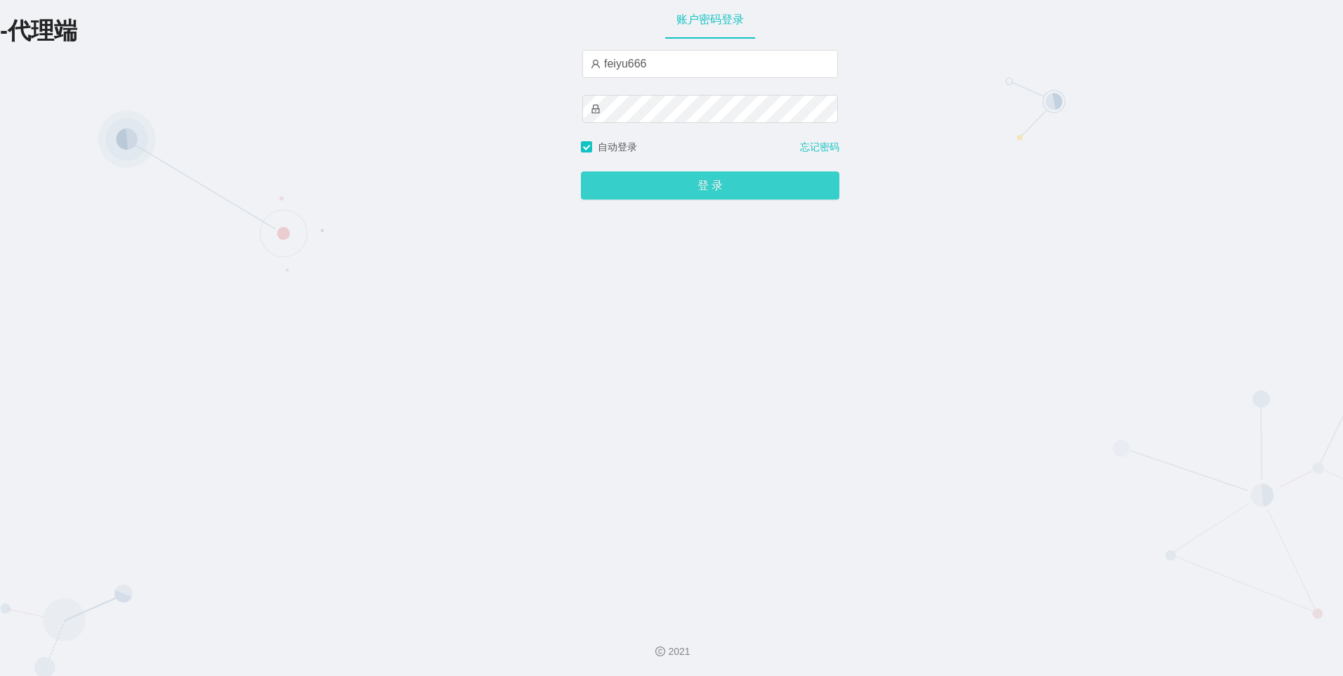
click at [732, 179] on button "登 录" at bounding box center [710, 185] width 258 height 28
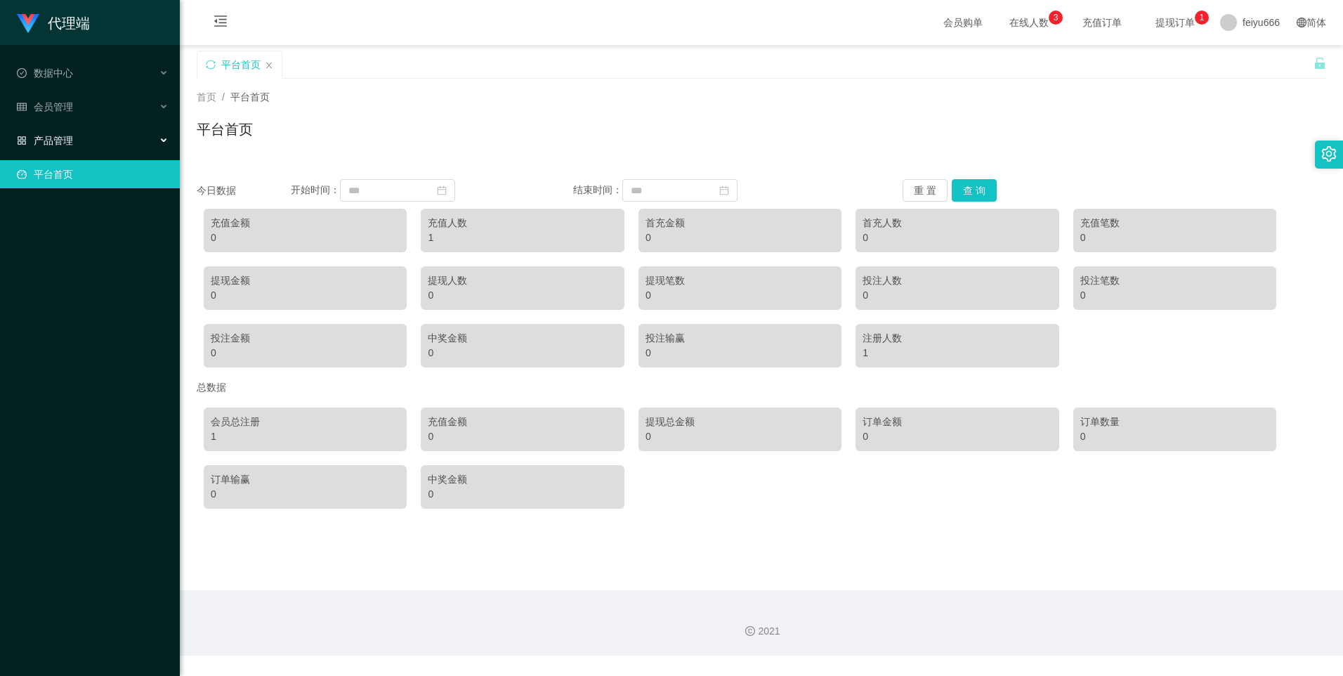
click at [169, 140] on div "产品管理" at bounding box center [90, 140] width 180 height 28
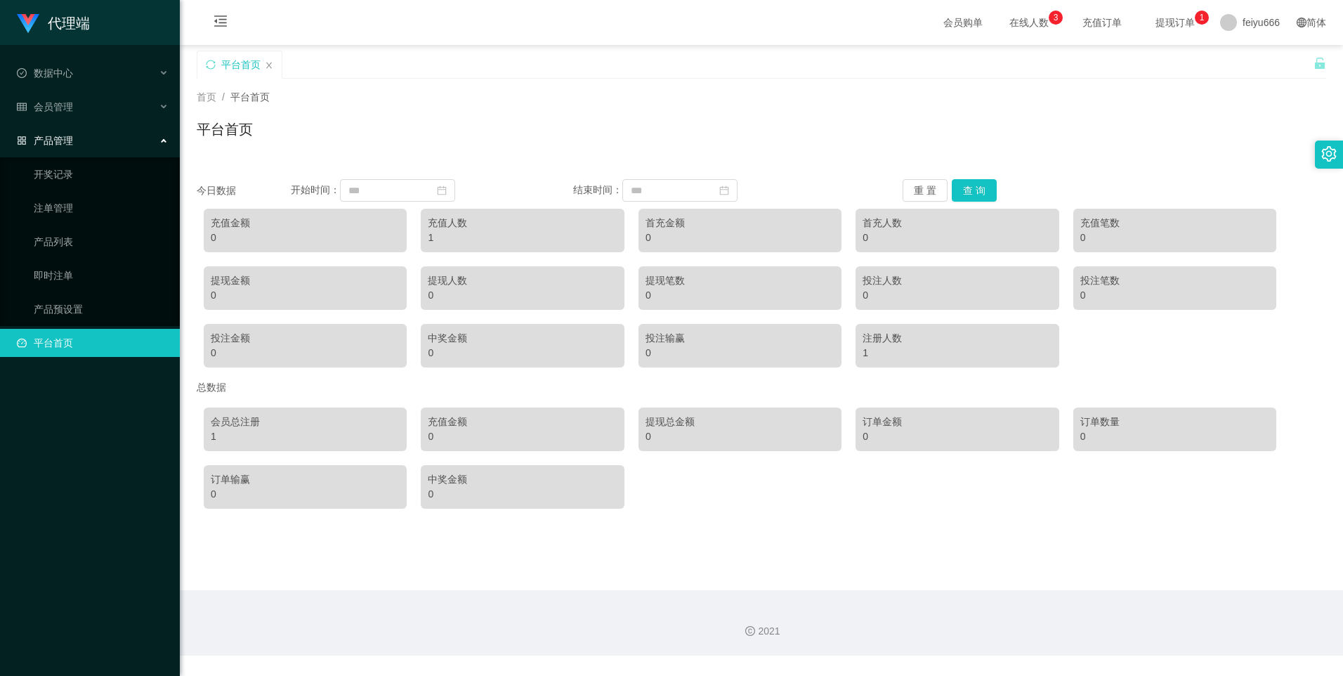
click at [1086, 22] on span "充值订单" at bounding box center [1101, 23] width 53 height 10
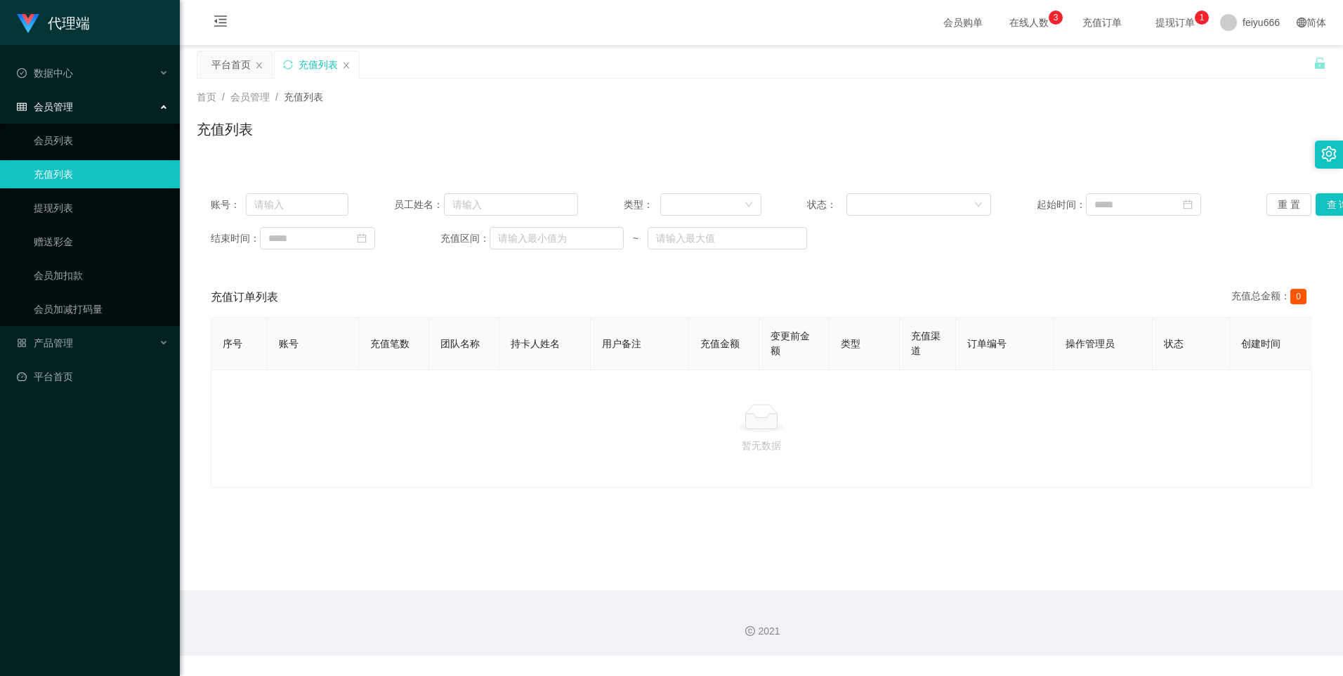
click at [1155, 27] on span "提现订单 0 1 2 3 4 5 6 7 8 9 0 1 2 3 4 5 6 7 8 9 0 1 2 3 4 5 6 7 8 9" at bounding box center [1174, 23] width 53 height 10
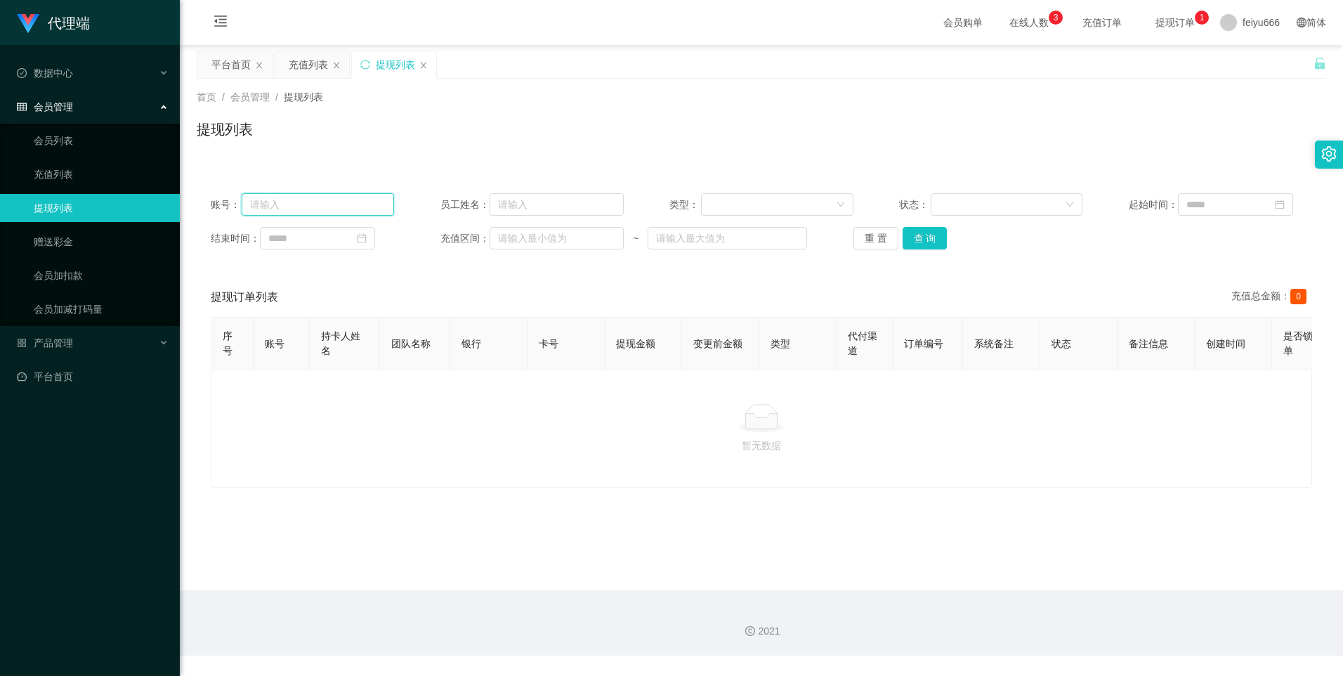
click at [315, 211] on input "text" at bounding box center [318, 204] width 152 height 22
paste input "81706291"
type input "81706291"
click at [923, 234] on button "查 询" at bounding box center [925, 238] width 45 height 22
